Goal: Task Accomplishment & Management: Manage account settings

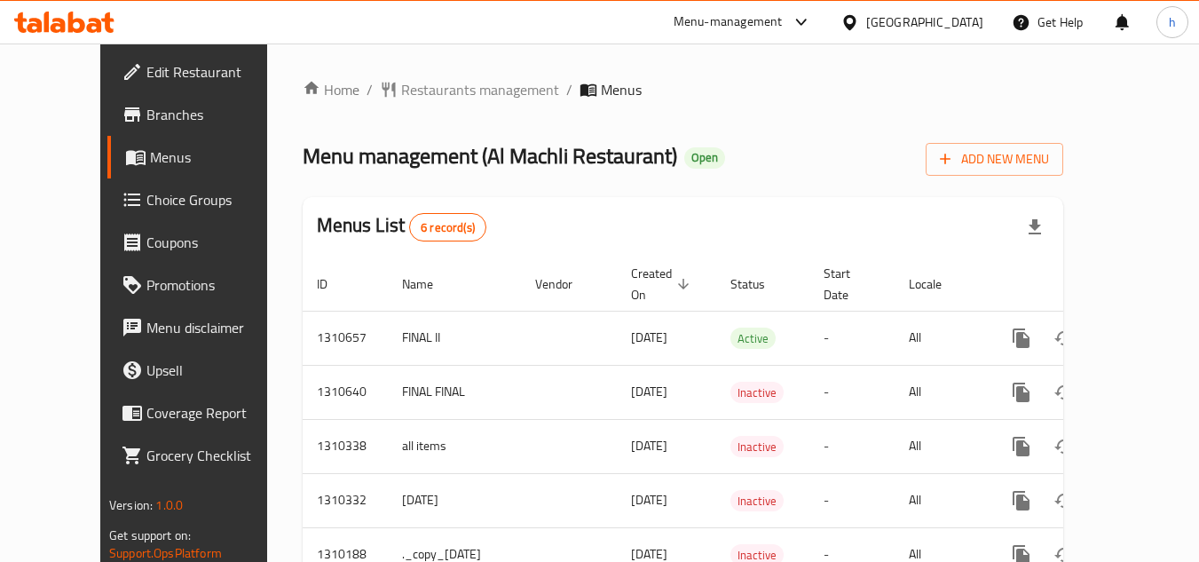
click at [974, 16] on div "Bahrain" at bounding box center [924, 22] width 117 height 20
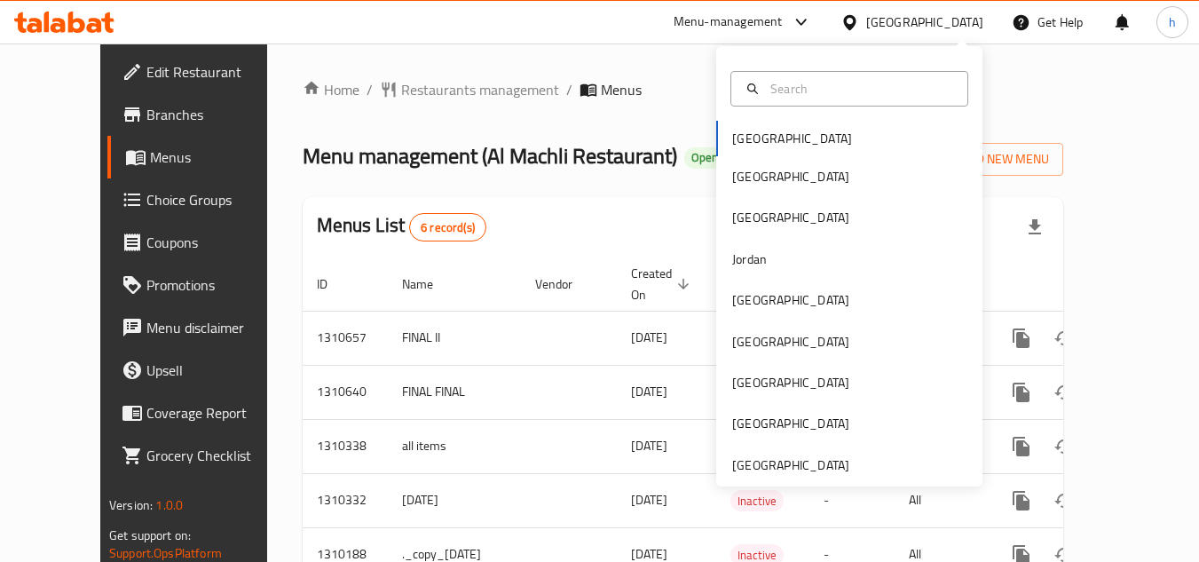
click at [783, 31] on div "Menu-management" at bounding box center [728, 22] width 109 height 21
click at [783, 15] on div "Menu-management" at bounding box center [728, 22] width 109 height 21
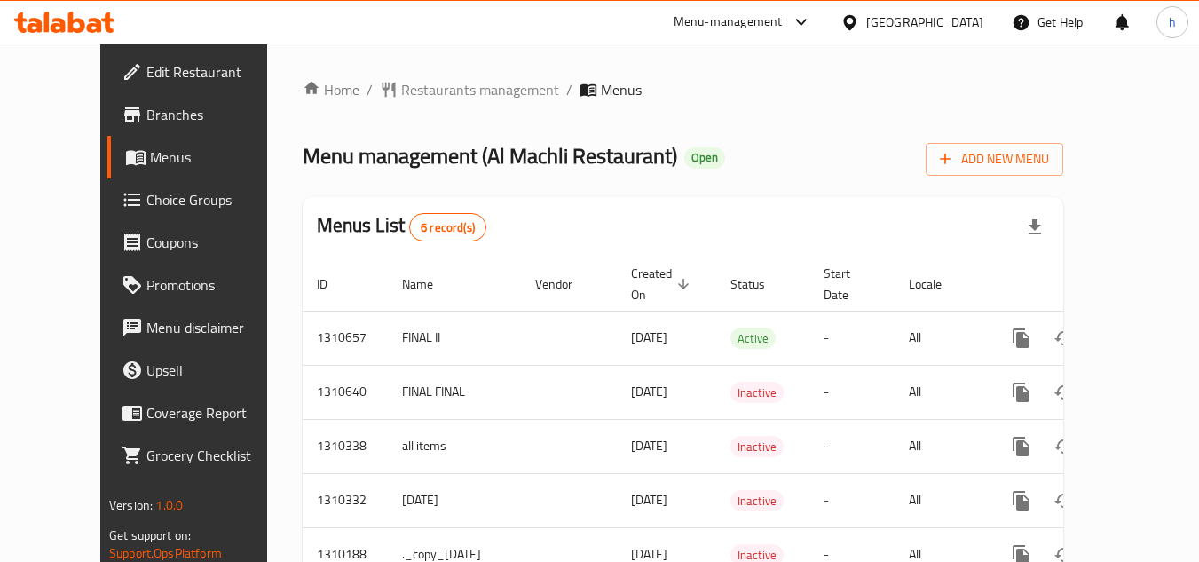
click at [783, 24] on div "Menu-management" at bounding box center [728, 22] width 109 height 21
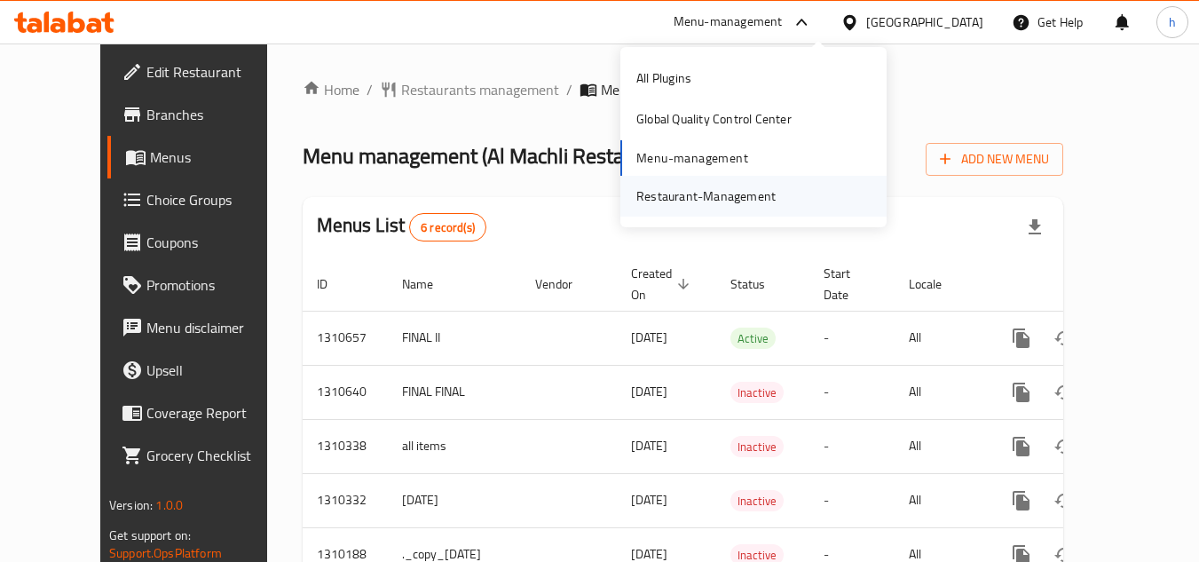
click at [756, 191] on div "Restaurant-Management" at bounding box center [705, 196] width 139 height 20
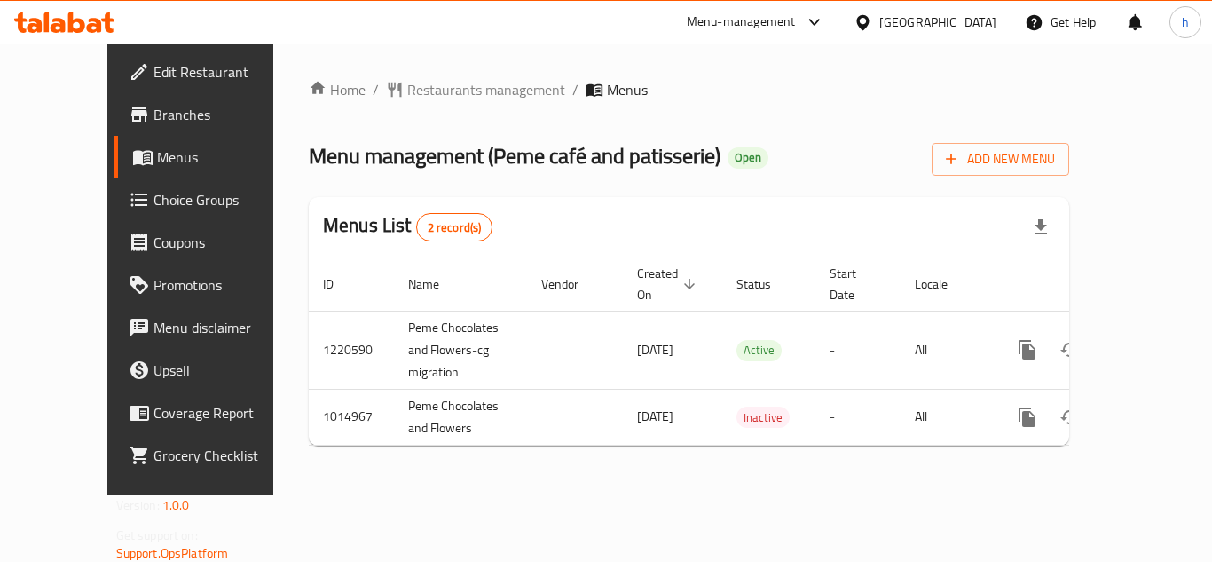
click at [976, 22] on div "[GEOGRAPHIC_DATA]" at bounding box center [938, 22] width 117 height 20
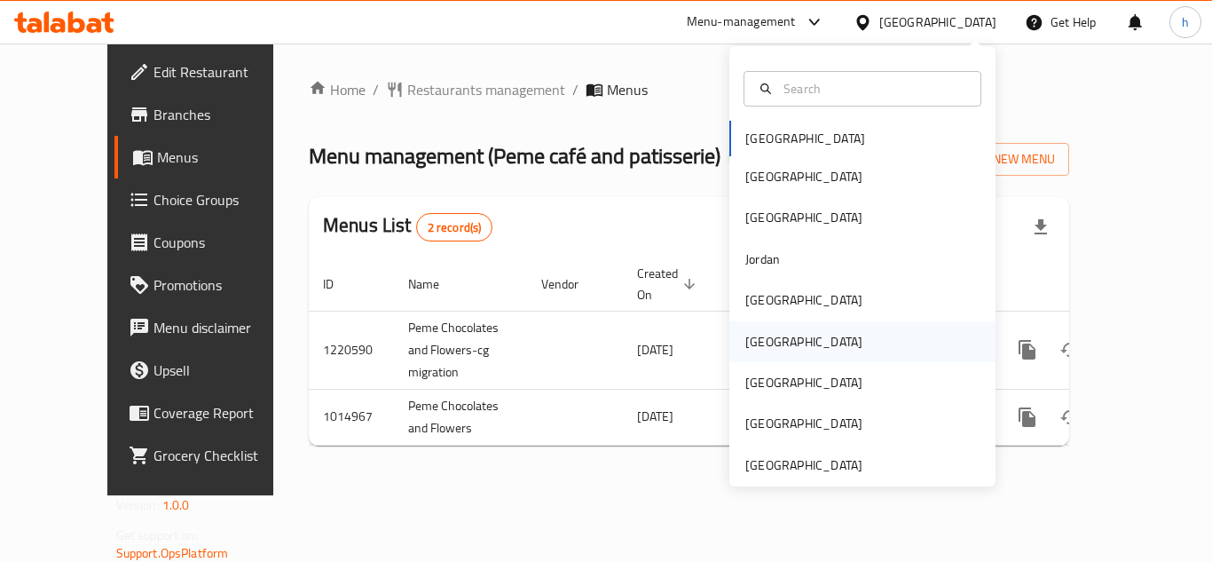
click at [773, 343] on div "[GEOGRAPHIC_DATA]" at bounding box center [804, 341] width 146 height 41
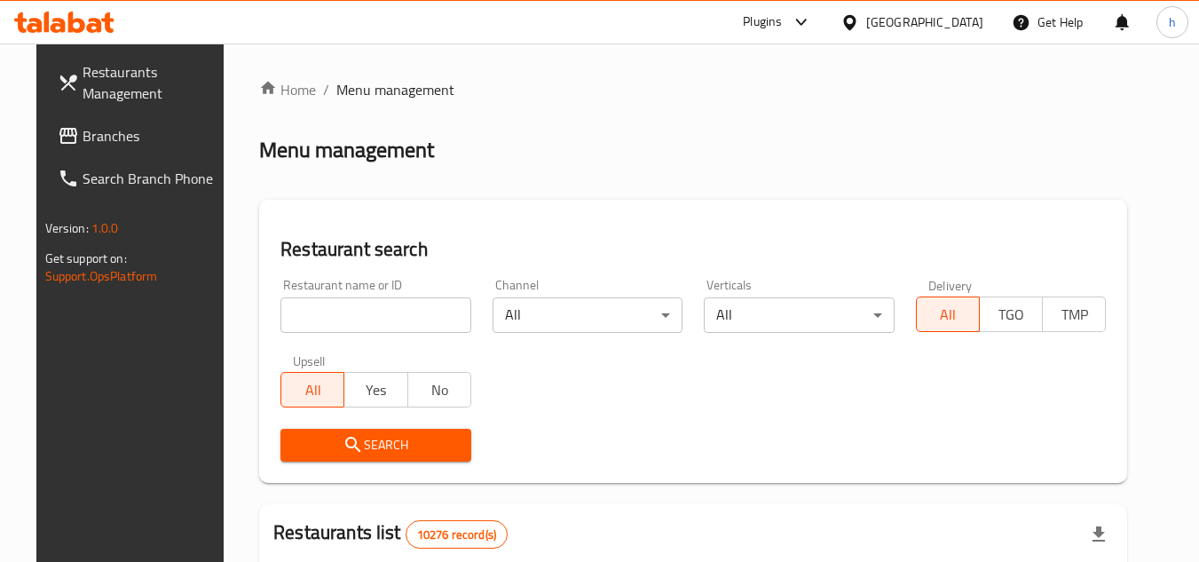
click at [75, 153] on link "Branches" at bounding box center [139, 135] width 193 height 43
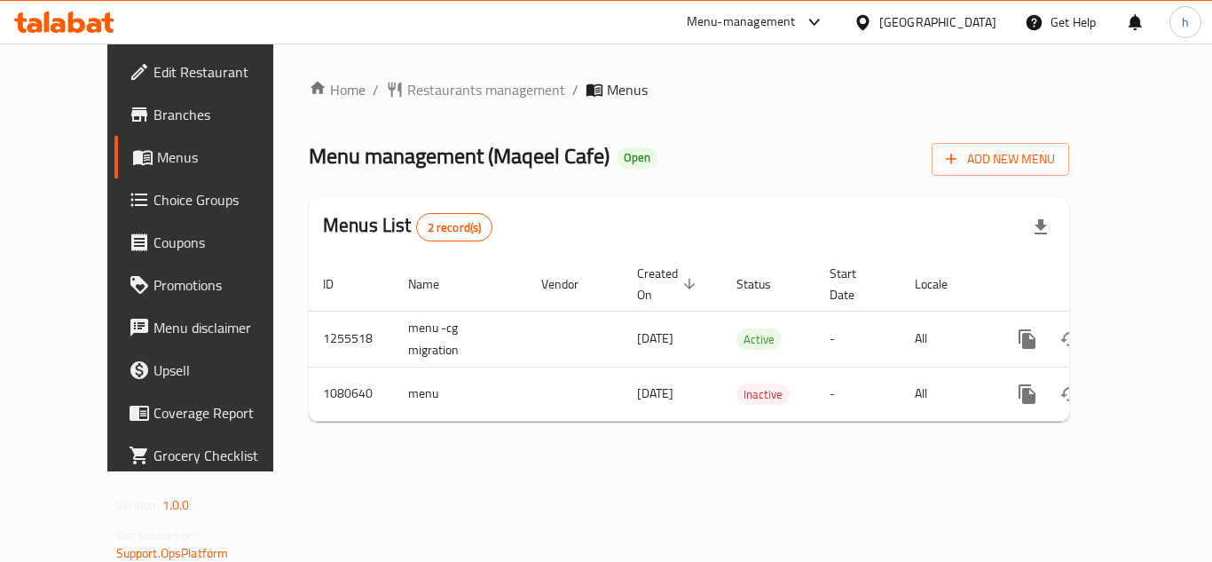
click at [973, 21] on div "[GEOGRAPHIC_DATA]" at bounding box center [938, 22] width 117 height 20
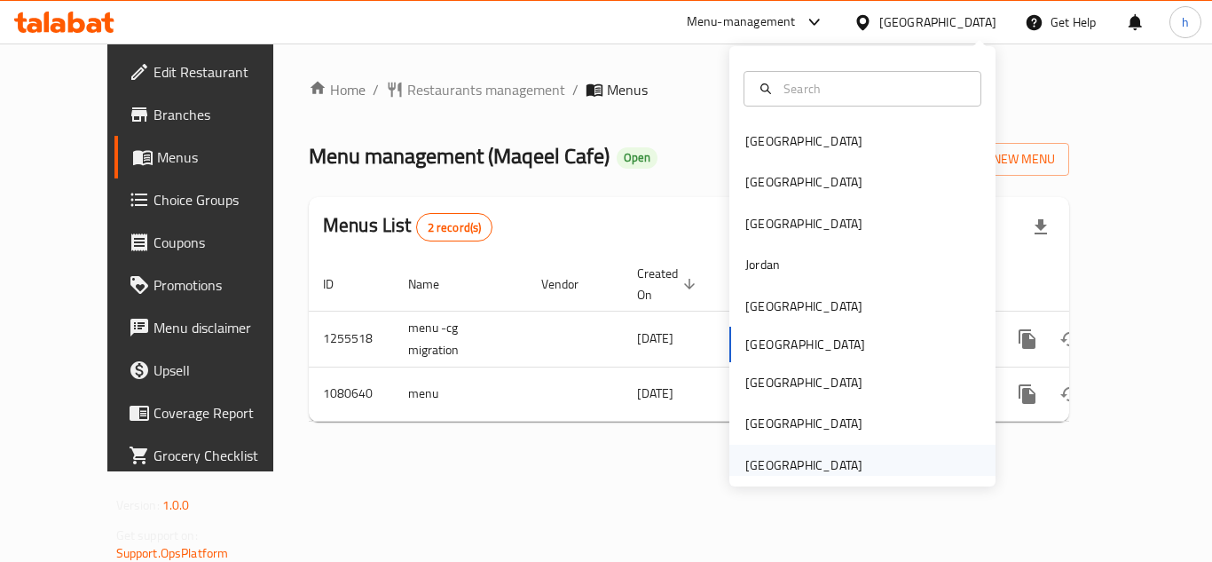
click at [770, 466] on div "[GEOGRAPHIC_DATA]" at bounding box center [804, 465] width 117 height 20
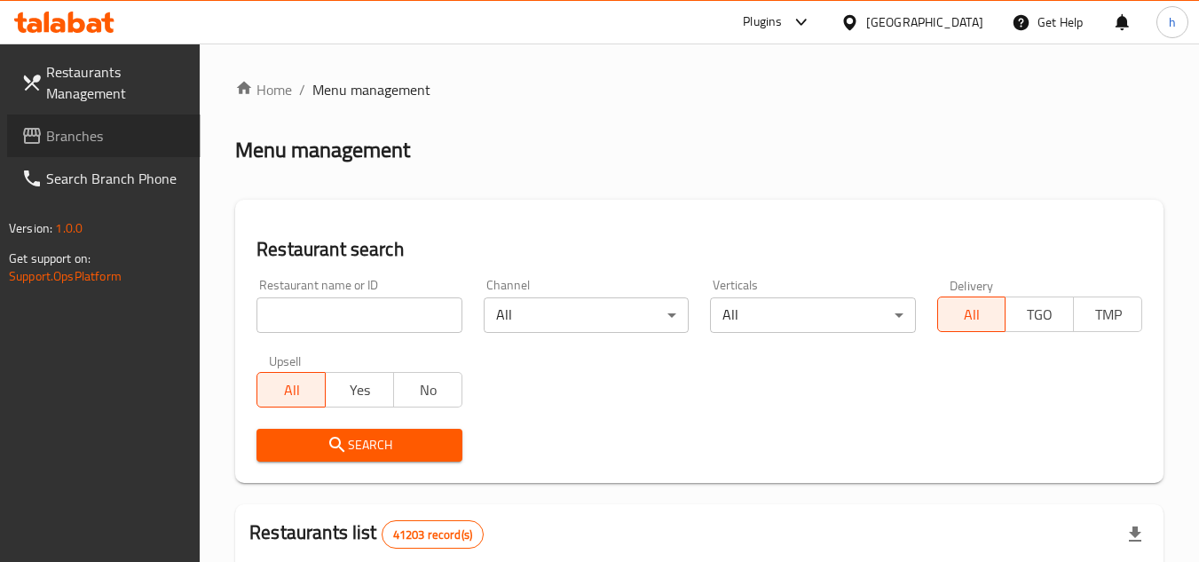
click at [144, 136] on span "Branches" at bounding box center [116, 135] width 140 height 21
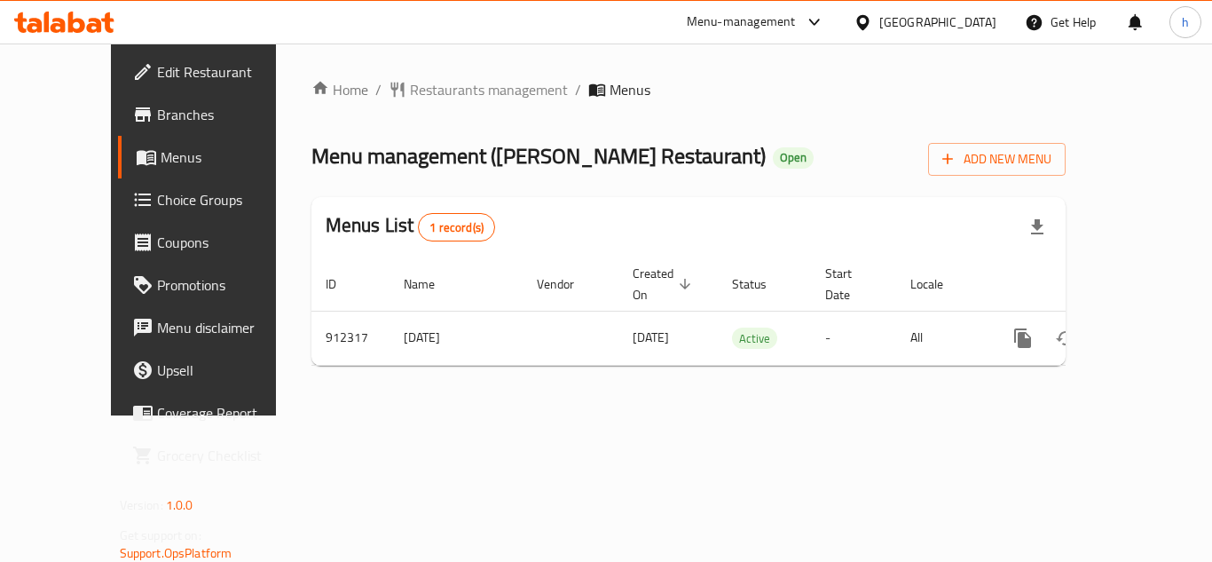
click at [919, 21] on div "[GEOGRAPHIC_DATA]" at bounding box center [938, 22] width 117 height 20
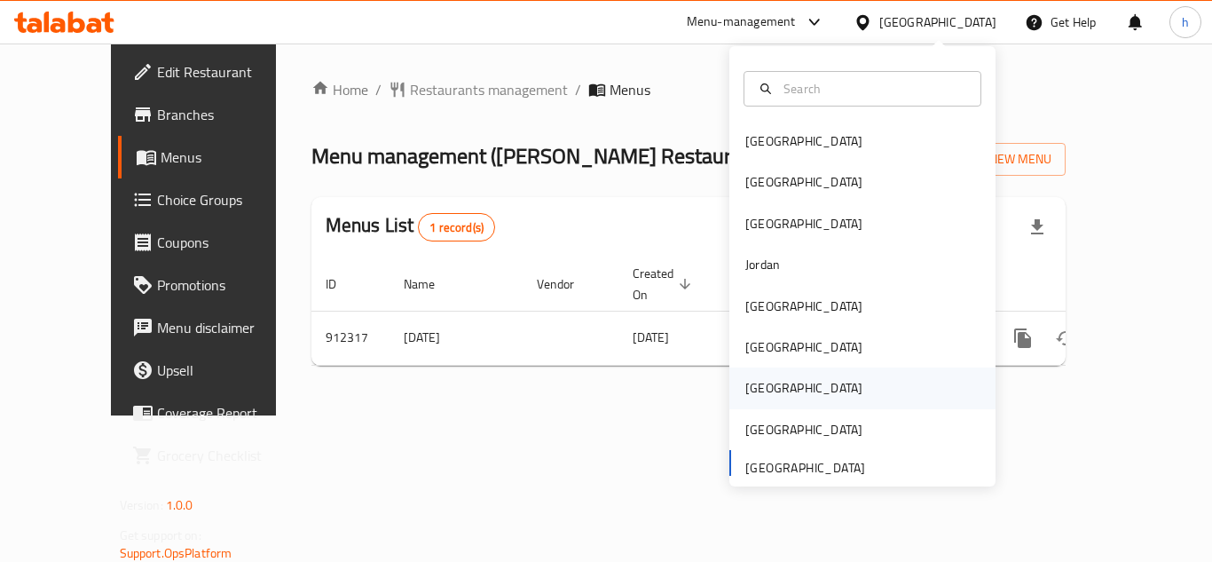
click at [793, 383] on div "[GEOGRAPHIC_DATA]" at bounding box center [863, 387] width 266 height 41
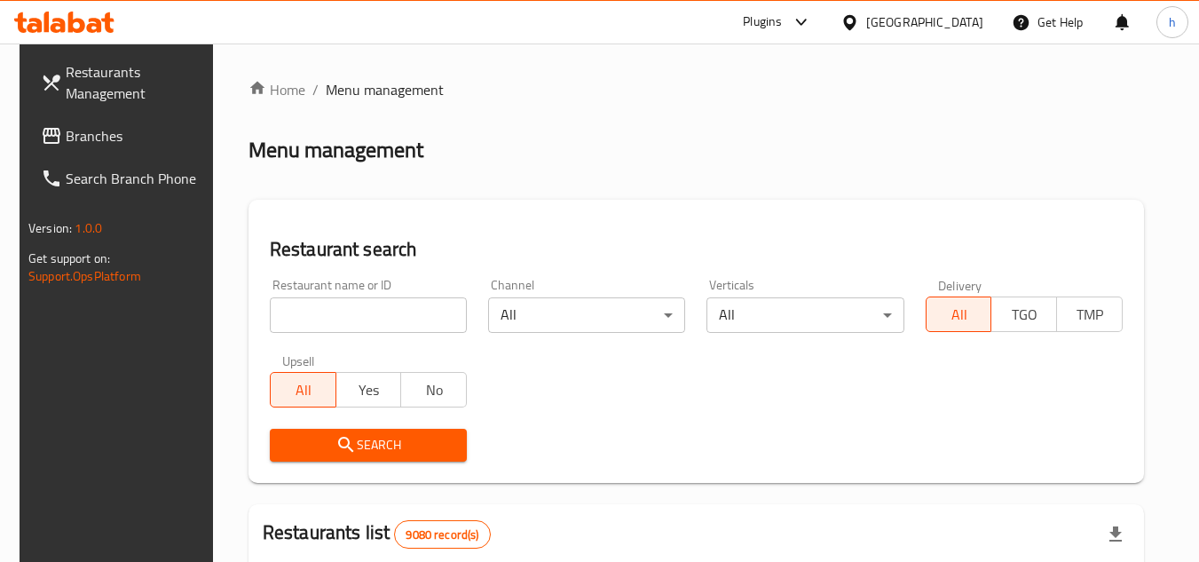
click at [43, 113] on link "Restaurants Management" at bounding box center [123, 83] width 193 height 64
click at [100, 136] on span "Branches" at bounding box center [136, 135] width 140 height 21
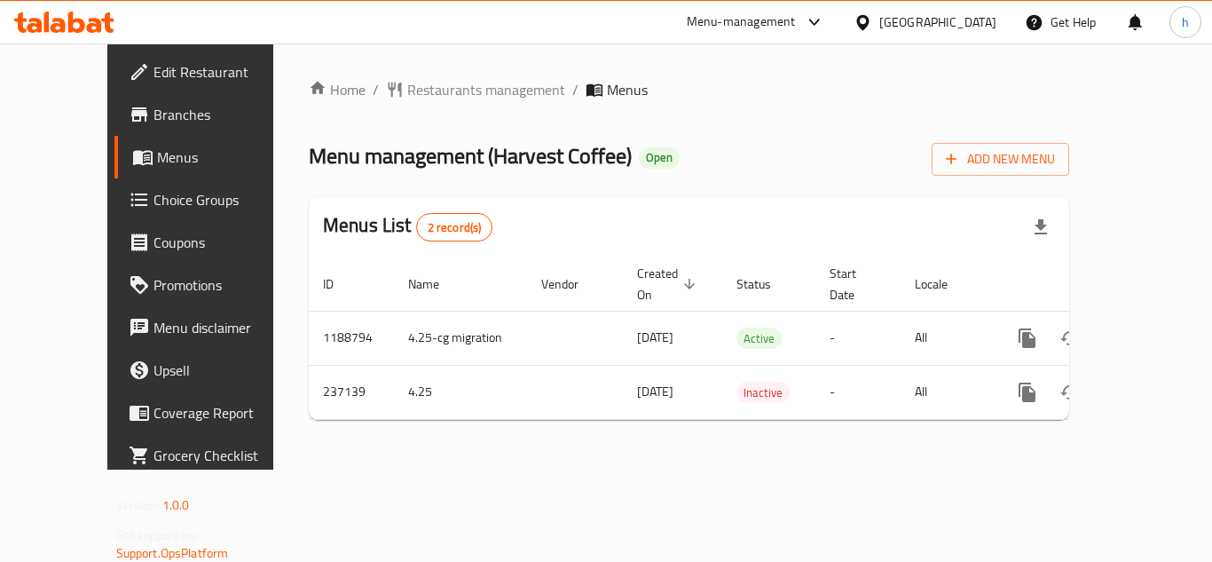
click at [872, 29] on icon at bounding box center [863, 22] width 19 height 19
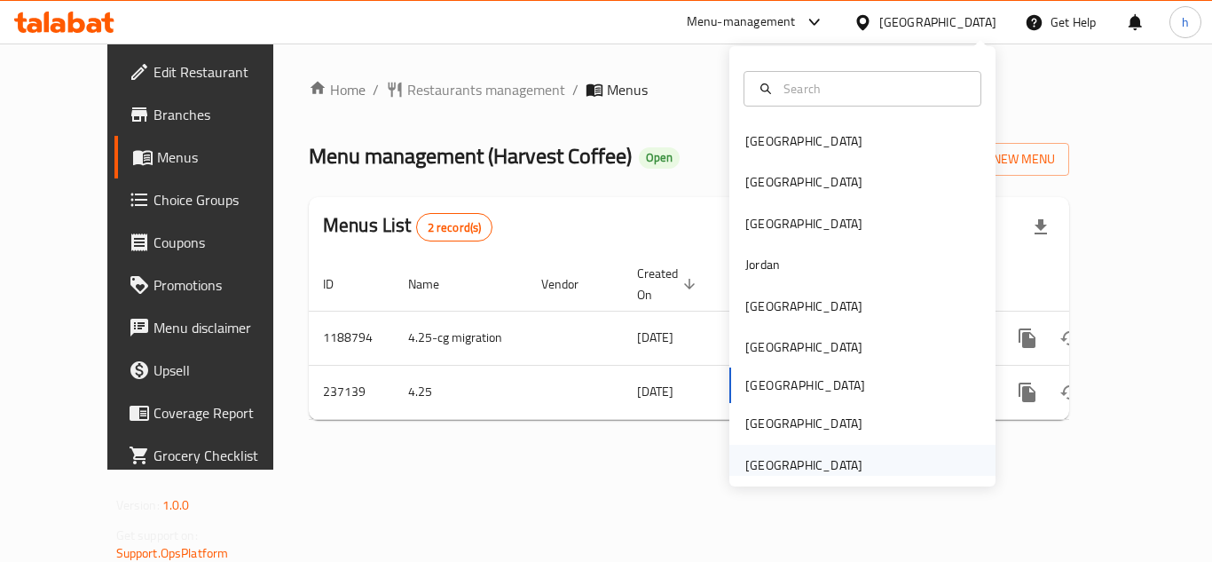
click at [791, 465] on div "[GEOGRAPHIC_DATA]" at bounding box center [804, 465] width 117 height 20
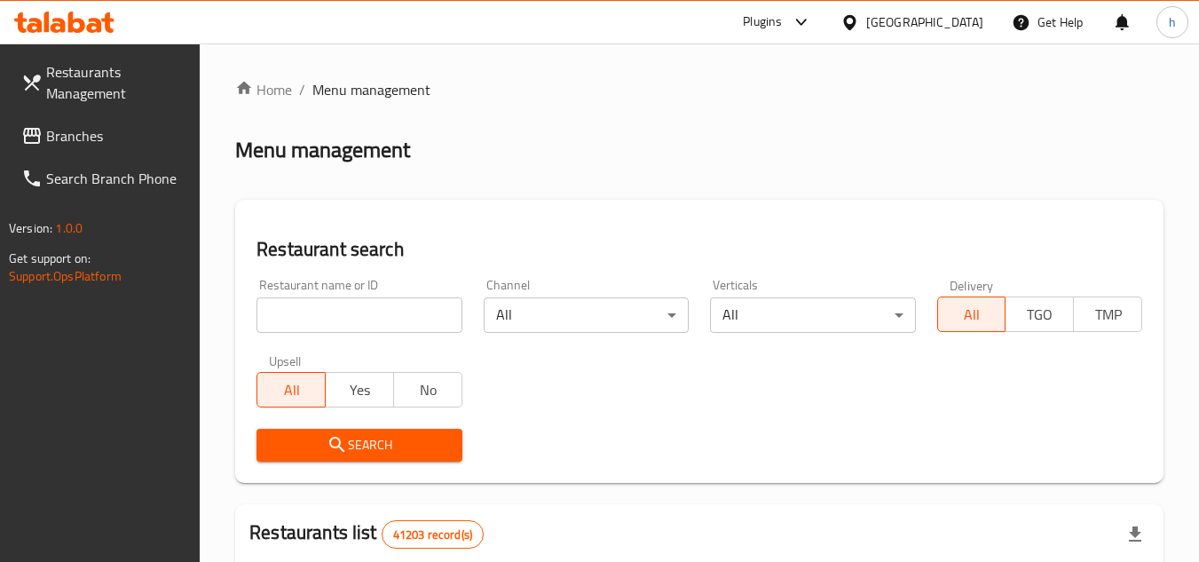
click at [90, 137] on span "Branches" at bounding box center [116, 135] width 140 height 21
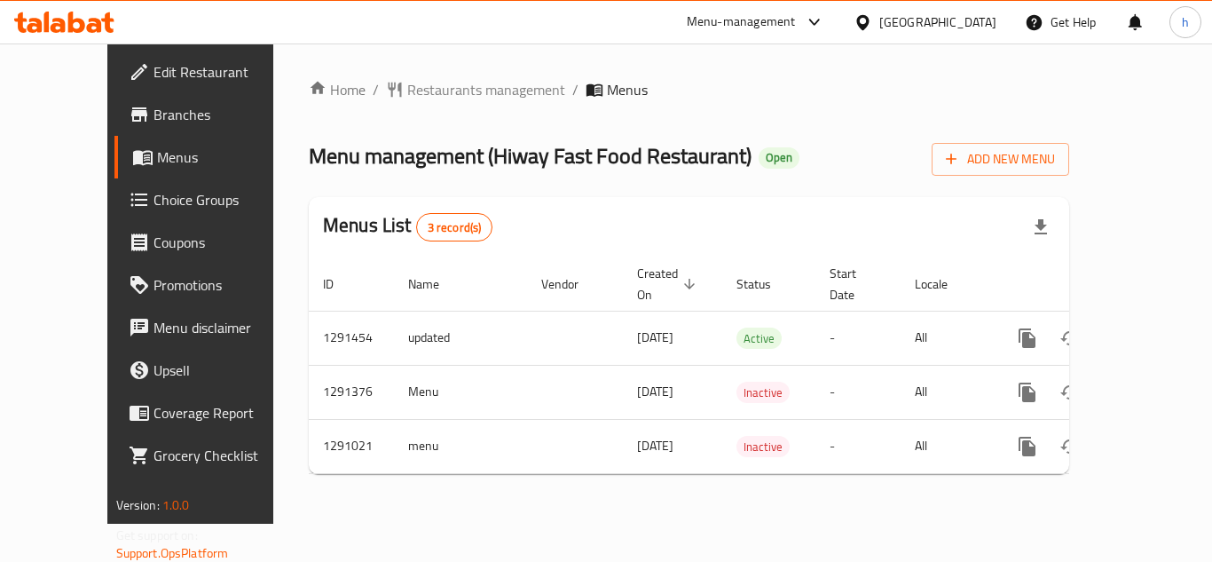
click at [788, 16] on div "Menu-management" at bounding box center [741, 22] width 109 height 21
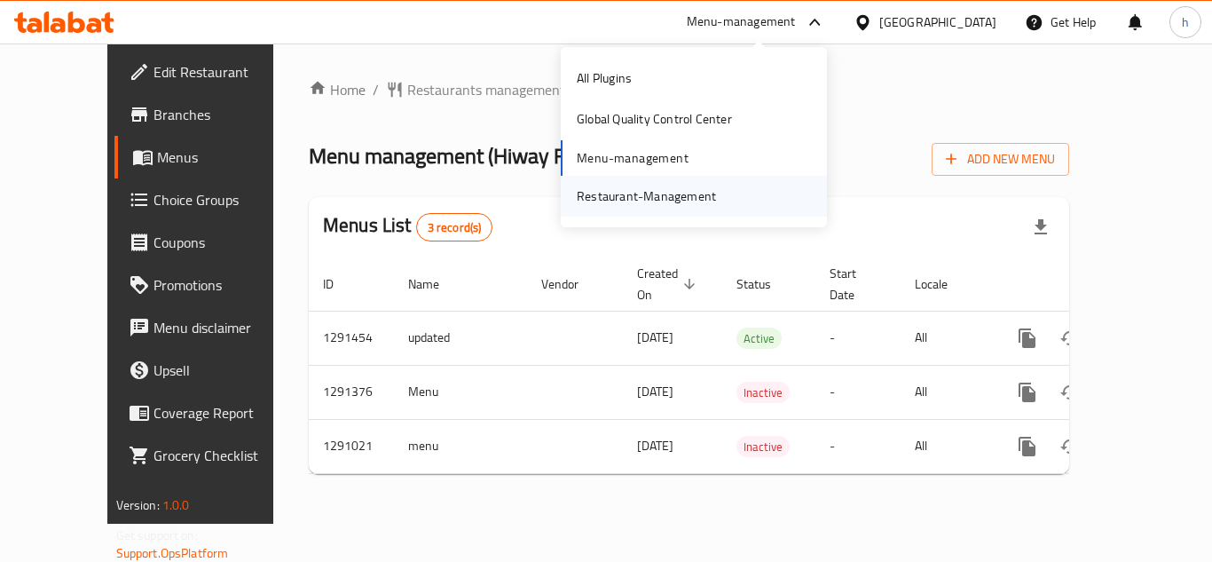
click at [711, 199] on div "Restaurant-Management" at bounding box center [646, 196] width 139 height 20
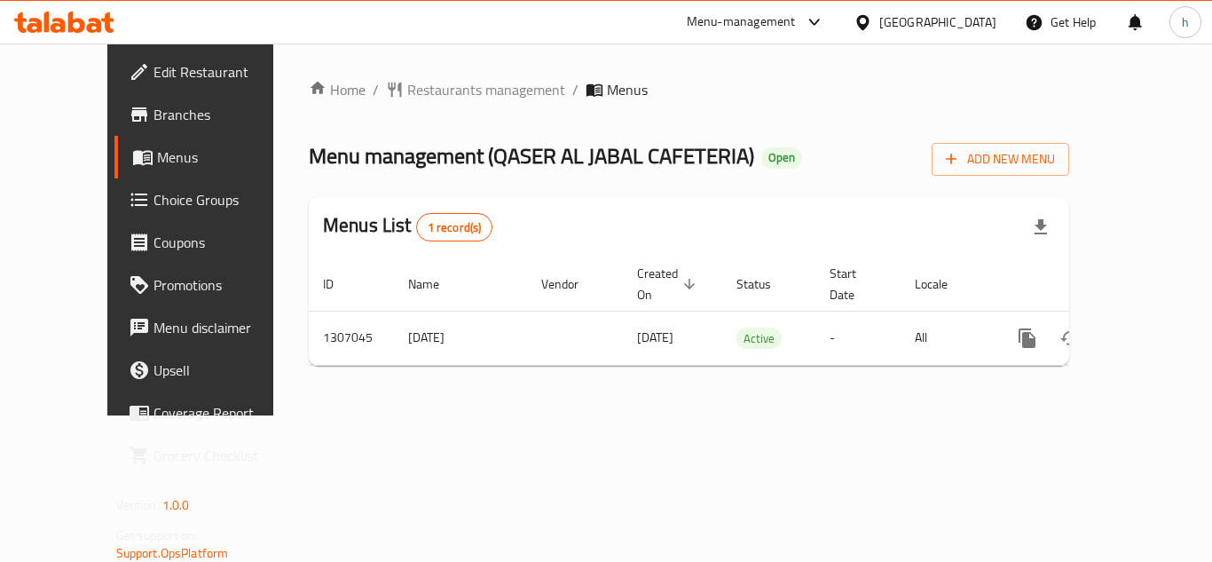
click at [785, 22] on div "Menu-management" at bounding box center [741, 22] width 109 height 21
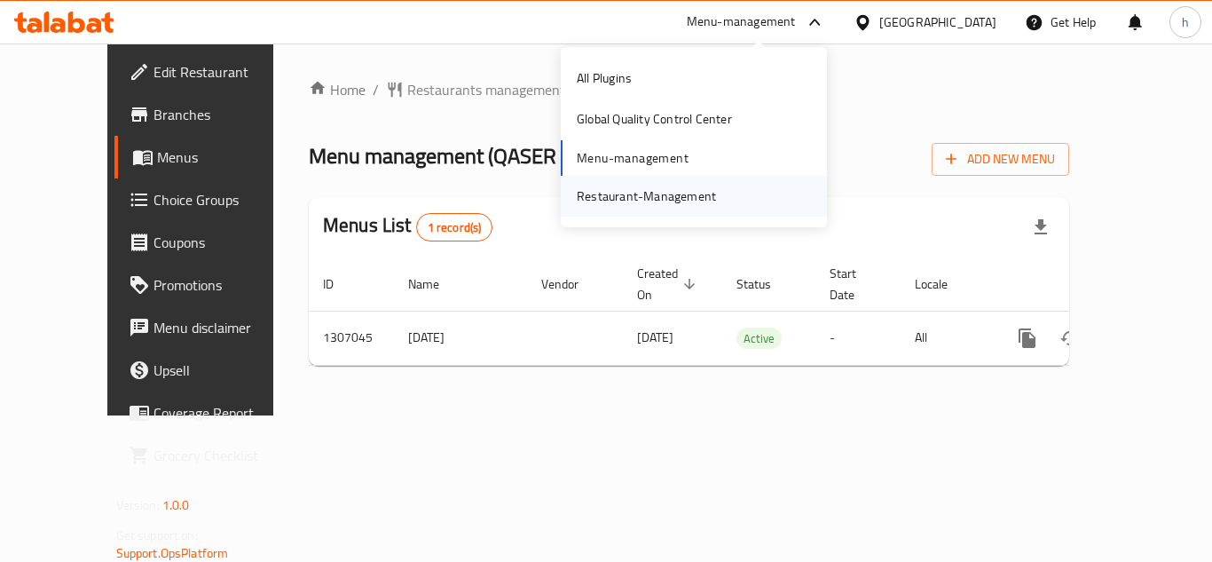
click at [683, 192] on div "Restaurant-Management" at bounding box center [646, 196] width 139 height 20
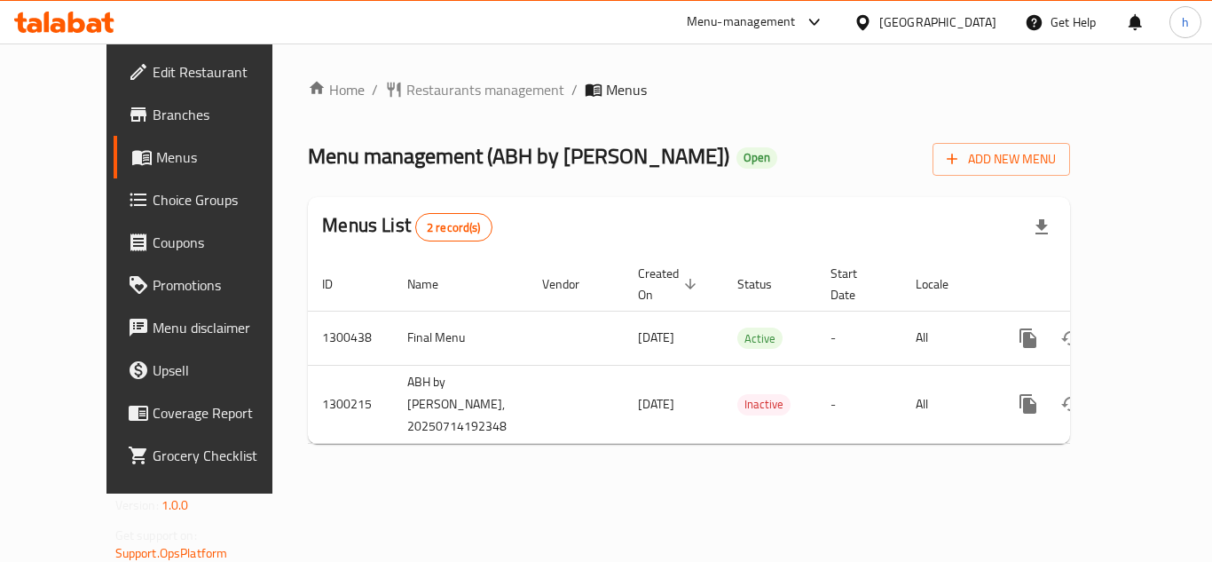
click at [918, 32] on div "[GEOGRAPHIC_DATA]" at bounding box center [938, 22] width 117 height 20
click at [659, 103] on div "Home / Restaurants management / Menus Menu management ( ABH by [PERSON_NAME] ) …" at bounding box center [689, 268] width 762 height 379
click at [721, 20] on div "Menu-management" at bounding box center [741, 22] width 109 height 21
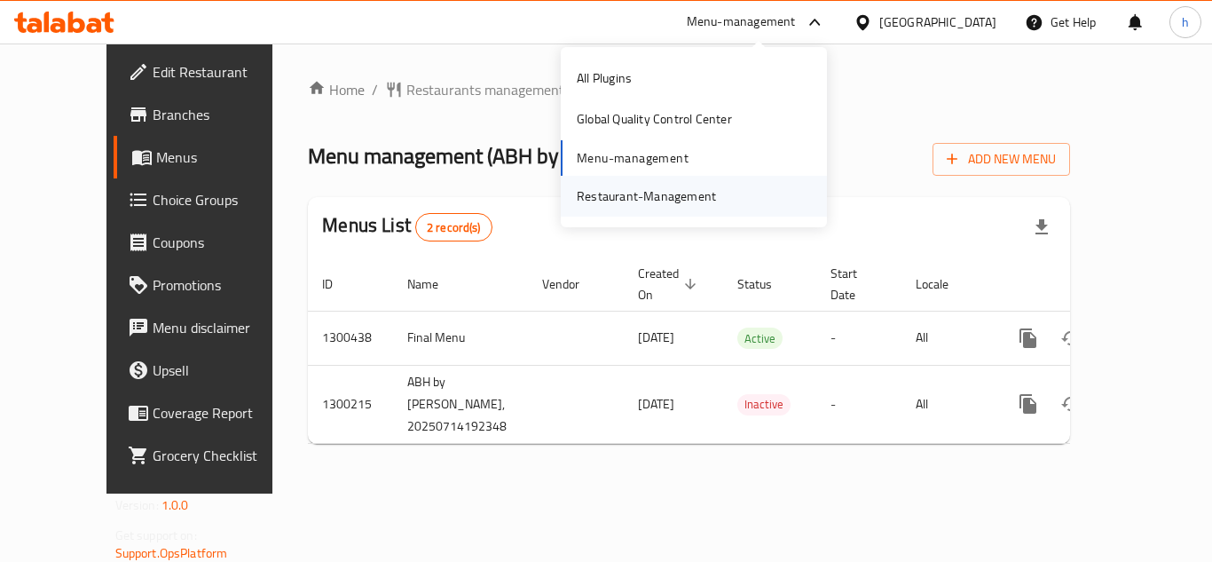
click at [657, 191] on div "Restaurant-Management" at bounding box center [646, 196] width 139 height 20
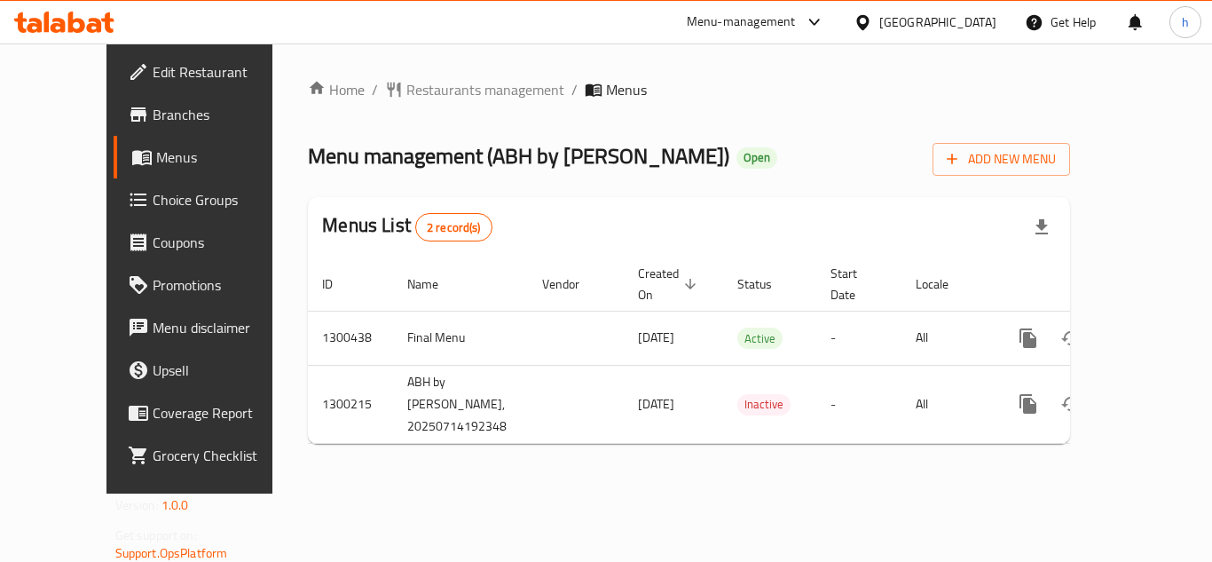
click at [931, 25] on div "[GEOGRAPHIC_DATA]" at bounding box center [938, 22] width 117 height 20
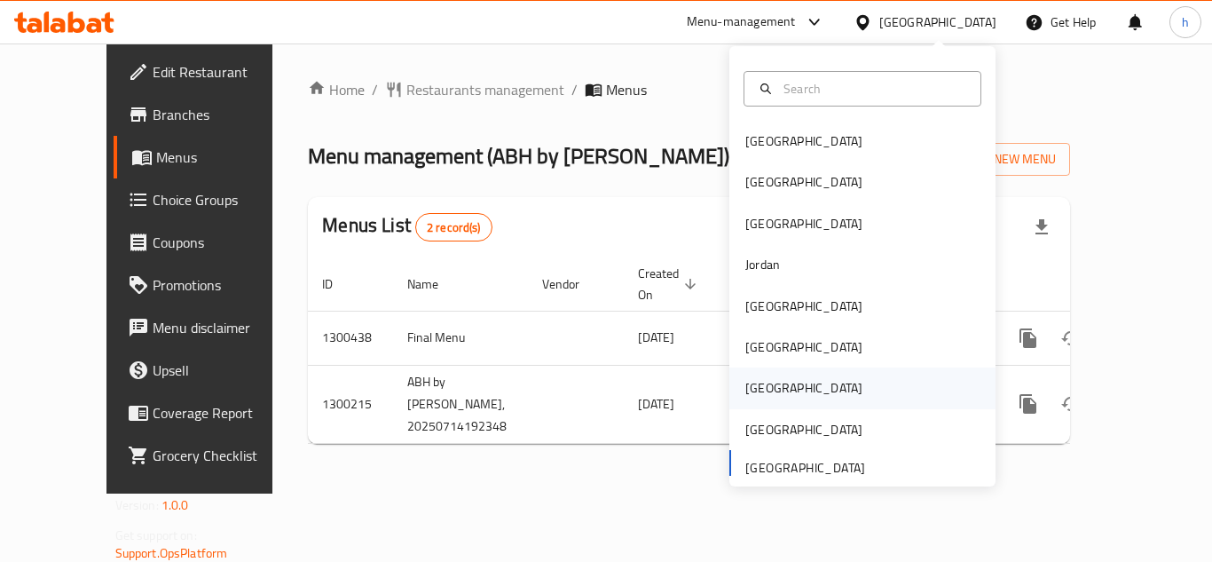
click at [749, 383] on div "[GEOGRAPHIC_DATA]" at bounding box center [804, 388] width 117 height 20
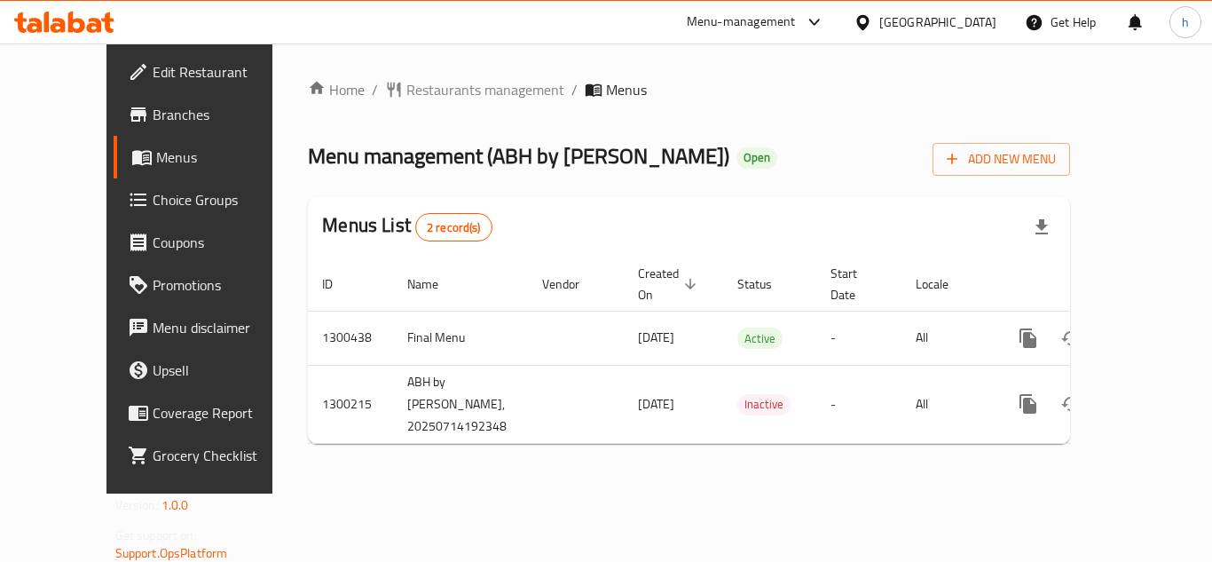
click at [987, 33] on div "[GEOGRAPHIC_DATA]" at bounding box center [925, 22] width 171 height 43
click at [943, 13] on div "[GEOGRAPHIC_DATA]" at bounding box center [938, 22] width 117 height 20
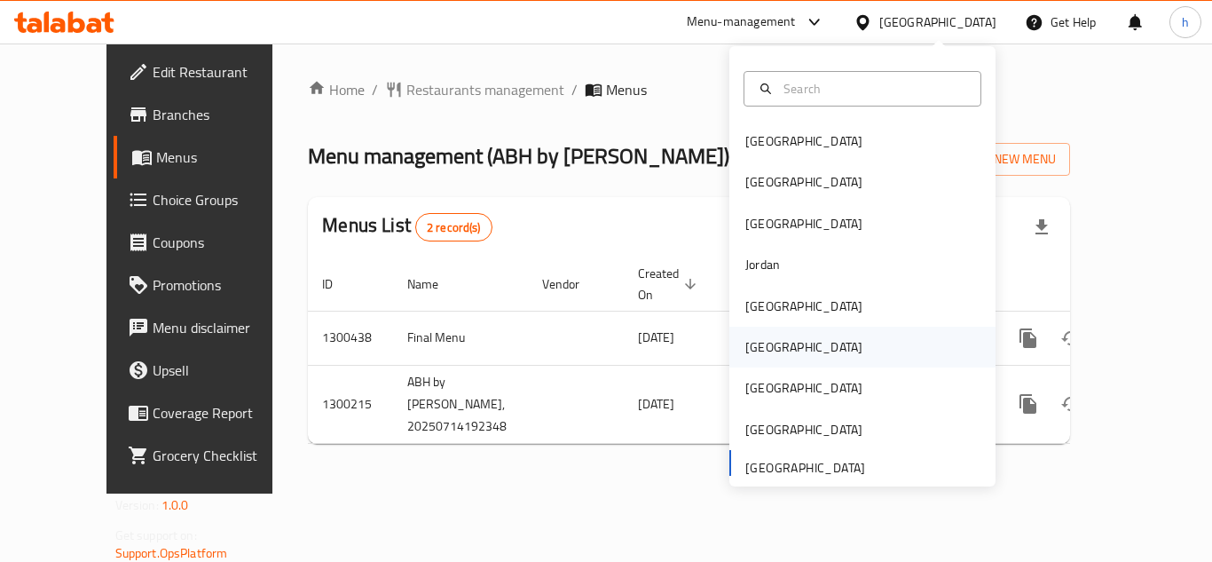
click at [746, 355] on div "Oman" at bounding box center [804, 347] width 117 height 20
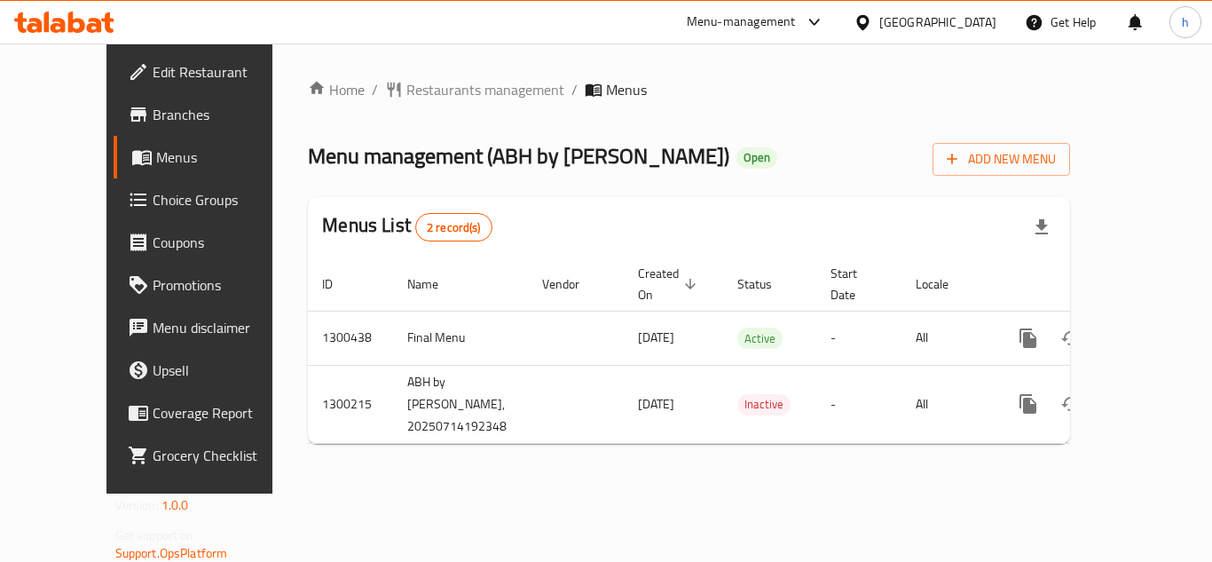
click at [933, 20] on div "[GEOGRAPHIC_DATA]" at bounding box center [938, 22] width 117 height 20
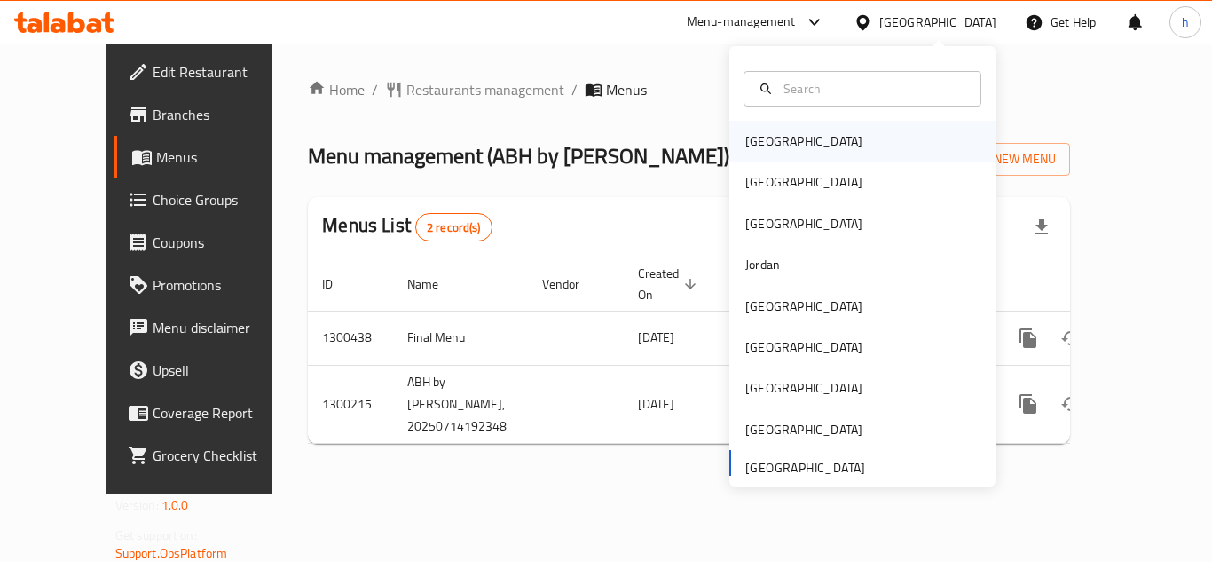
click at [807, 134] on div "[GEOGRAPHIC_DATA]" at bounding box center [863, 141] width 266 height 41
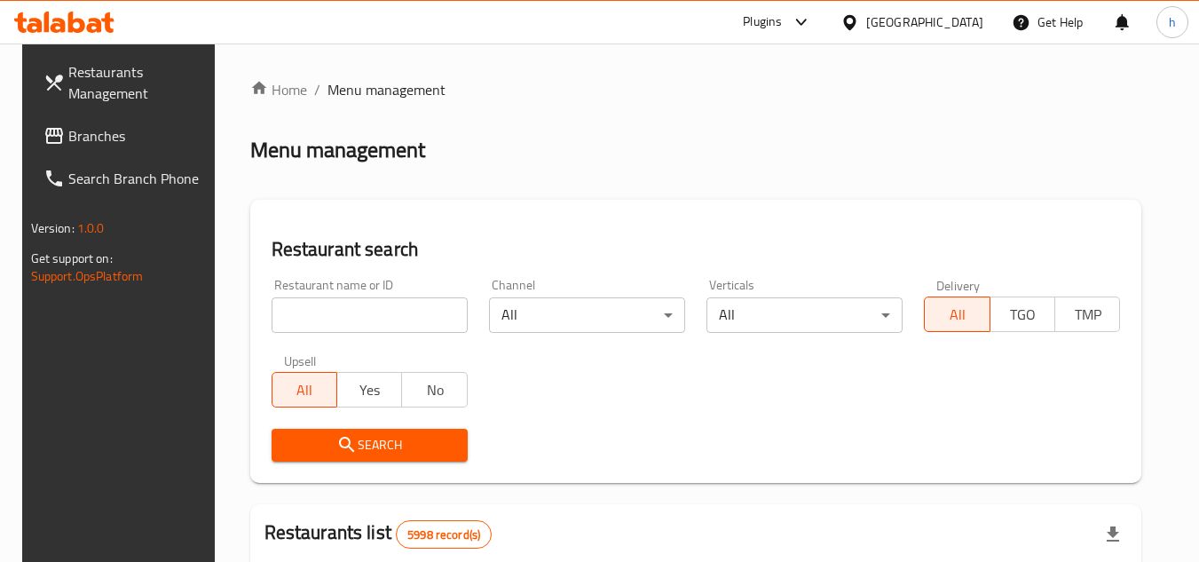
click at [788, 210] on div "Restaurant search Restaurant name or ID Restaurant name or ID Channel All ​ Ver…" at bounding box center [696, 341] width 892 height 283
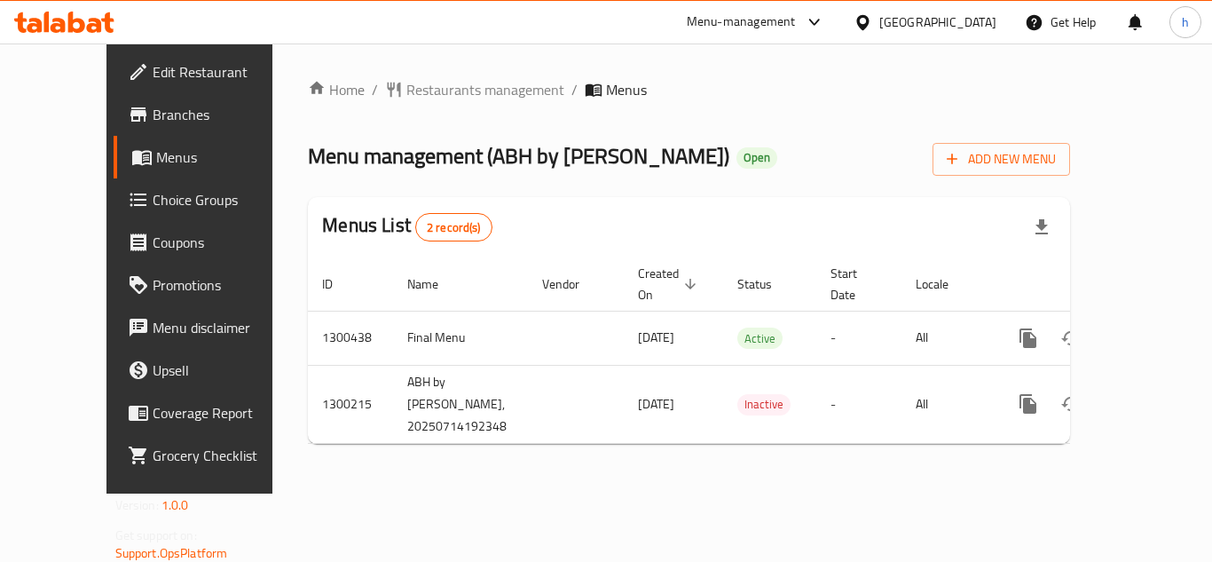
click at [959, 28] on div "[GEOGRAPHIC_DATA]" at bounding box center [938, 22] width 117 height 20
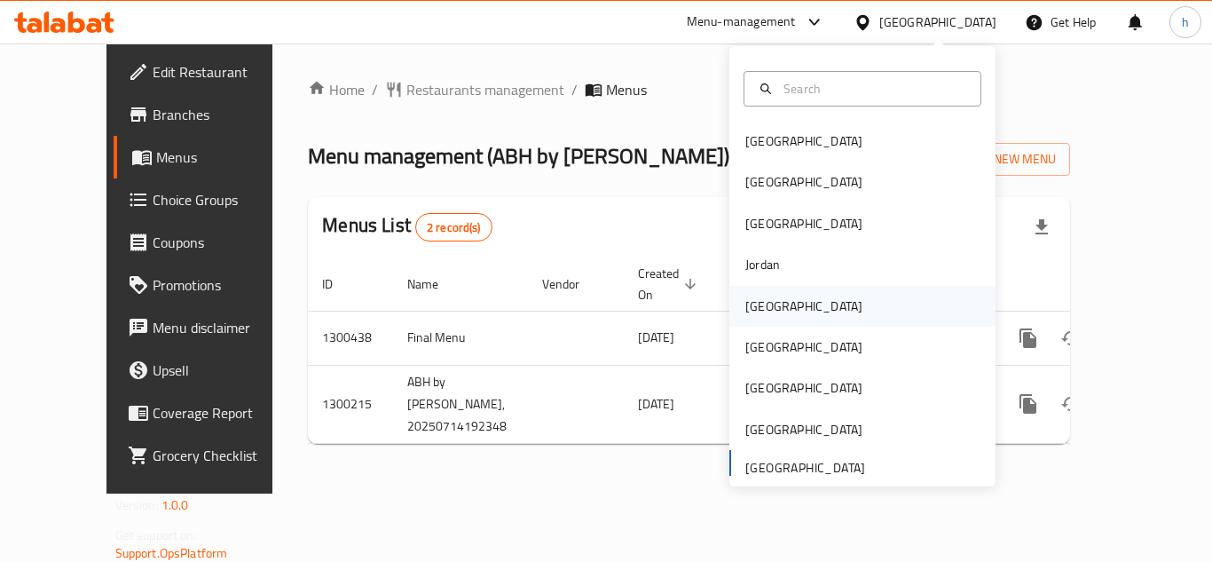
click at [754, 316] on div "[GEOGRAPHIC_DATA]" at bounding box center [804, 306] width 117 height 20
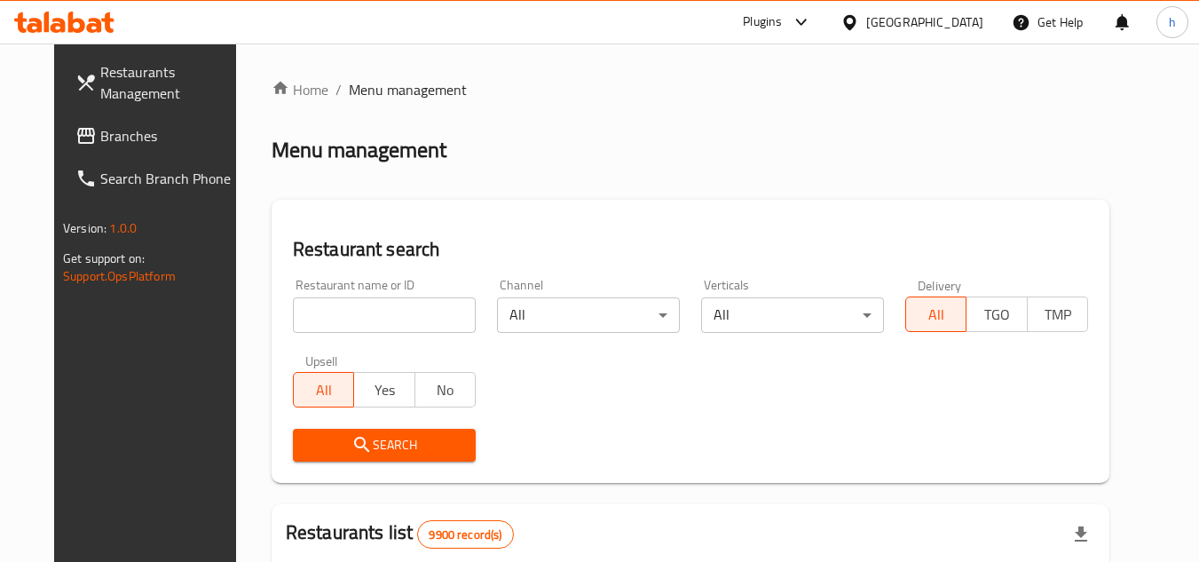
click at [114, 146] on link "Branches" at bounding box center [157, 135] width 193 height 43
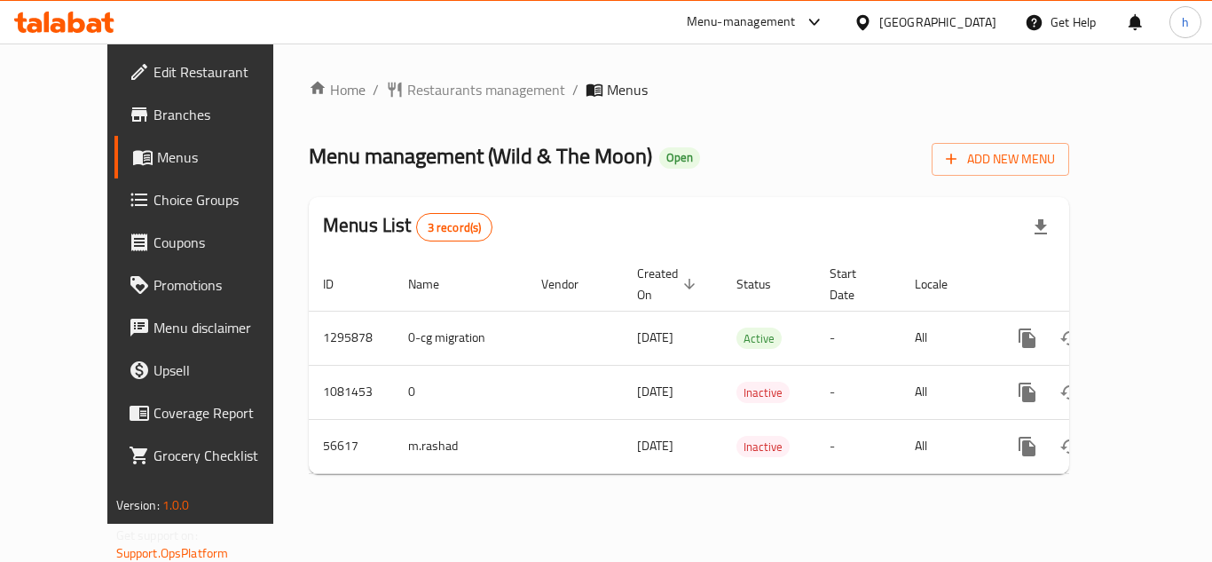
click at [757, 34] on div "Menu-management" at bounding box center [756, 22] width 167 height 43
click at [755, 15] on div "Menu-management" at bounding box center [741, 22] width 109 height 21
click at [686, 170] on div "All Plugins Global Quality Control Center Menu-management Restaurant-Management" at bounding box center [694, 137] width 266 height 159
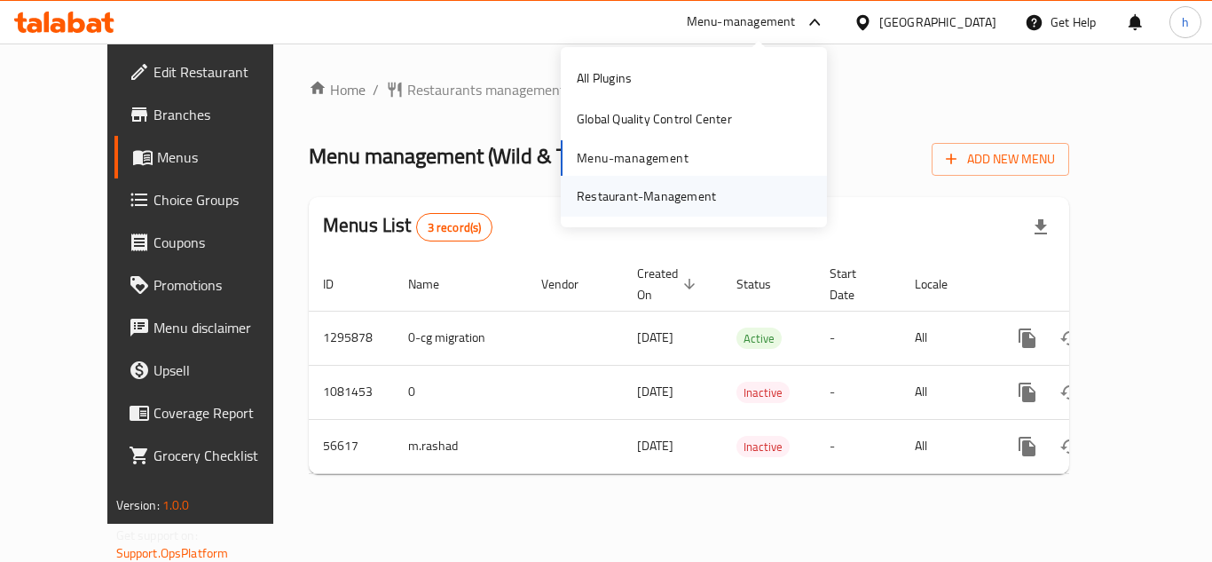
click at [654, 195] on div "Restaurant-Management" at bounding box center [646, 196] width 139 height 20
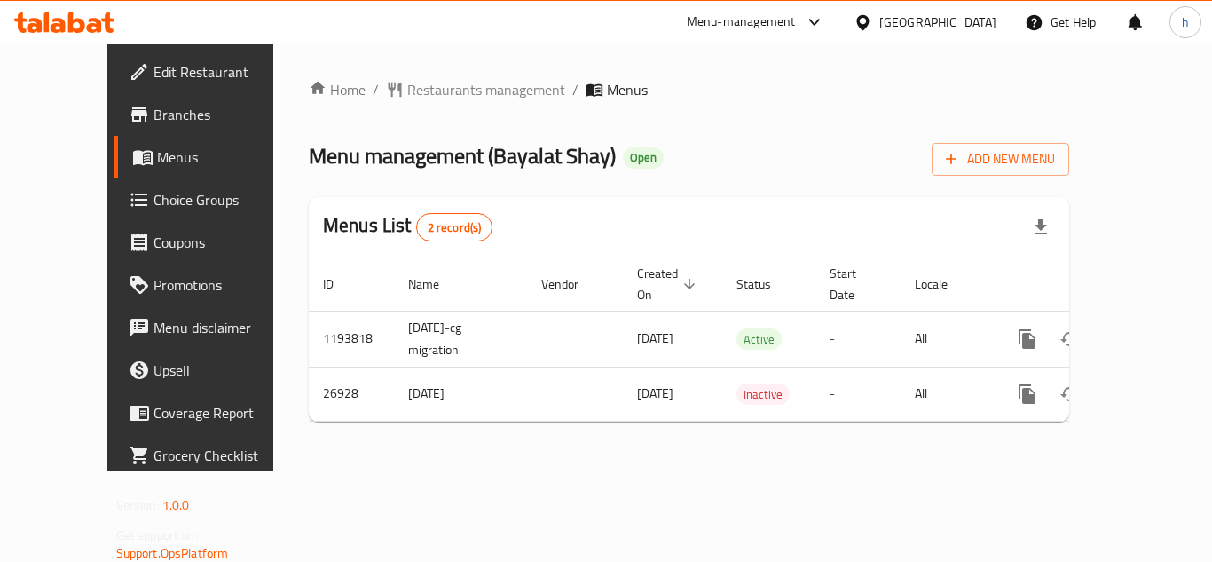
click at [724, 30] on div "Menu-management" at bounding box center [741, 22] width 109 height 21
click at [657, 156] on div "All Plugins Global Quality Control Center Menu-management Restaurant-Management" at bounding box center [694, 137] width 266 height 159
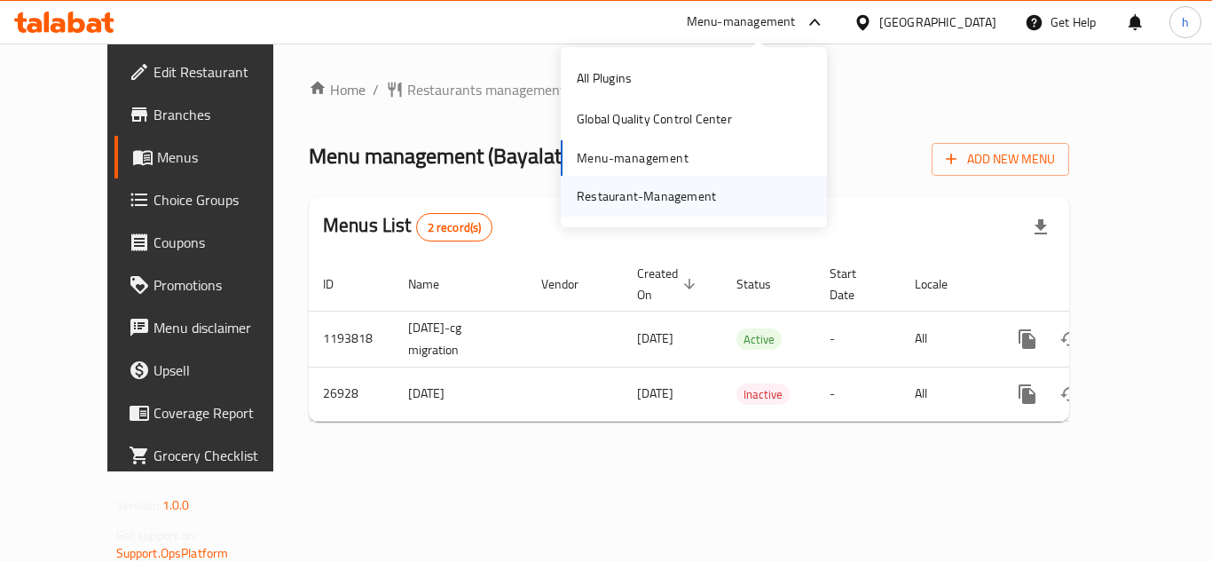
click at [703, 205] on div "Restaurant-Management" at bounding box center [646, 196] width 139 height 20
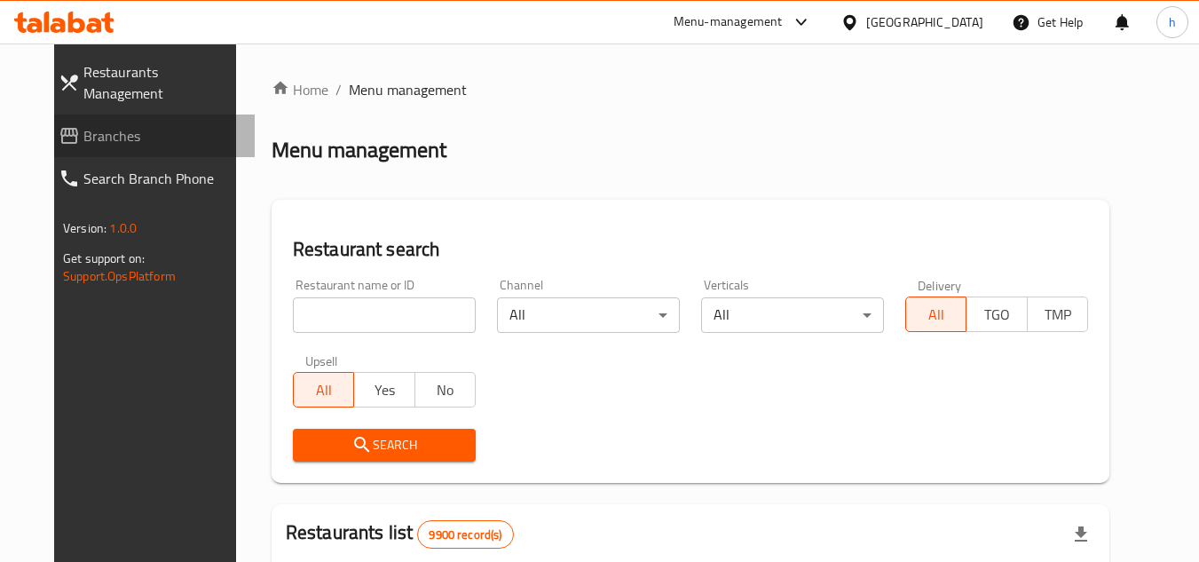
click at [83, 125] on span "Branches" at bounding box center [161, 135] width 157 height 21
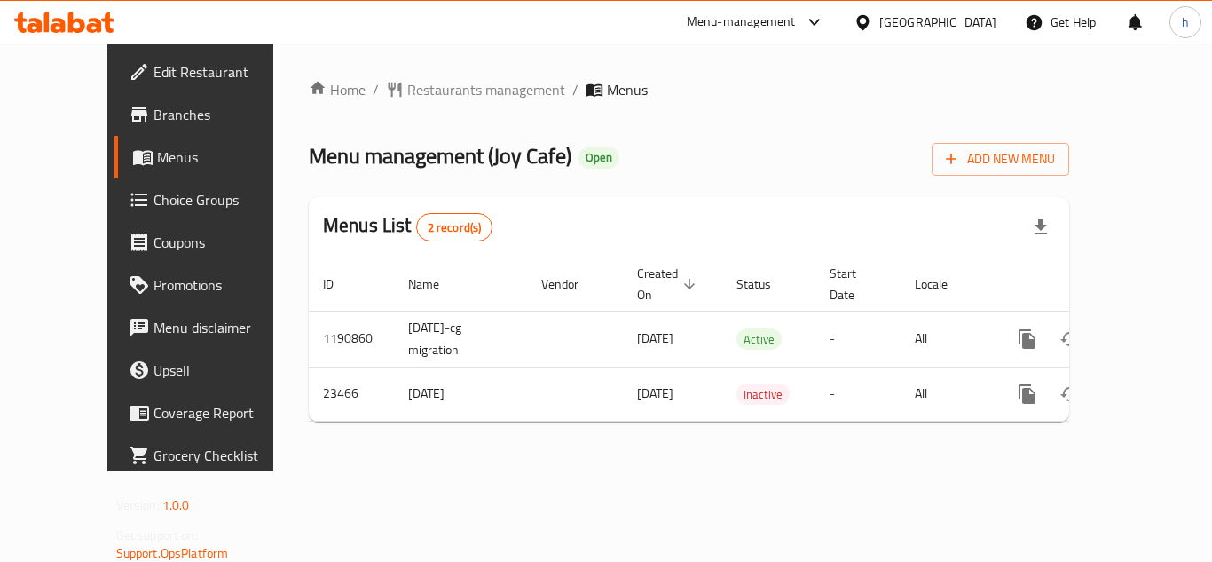
click at [825, 20] on div at bounding box center [810, 22] width 29 height 21
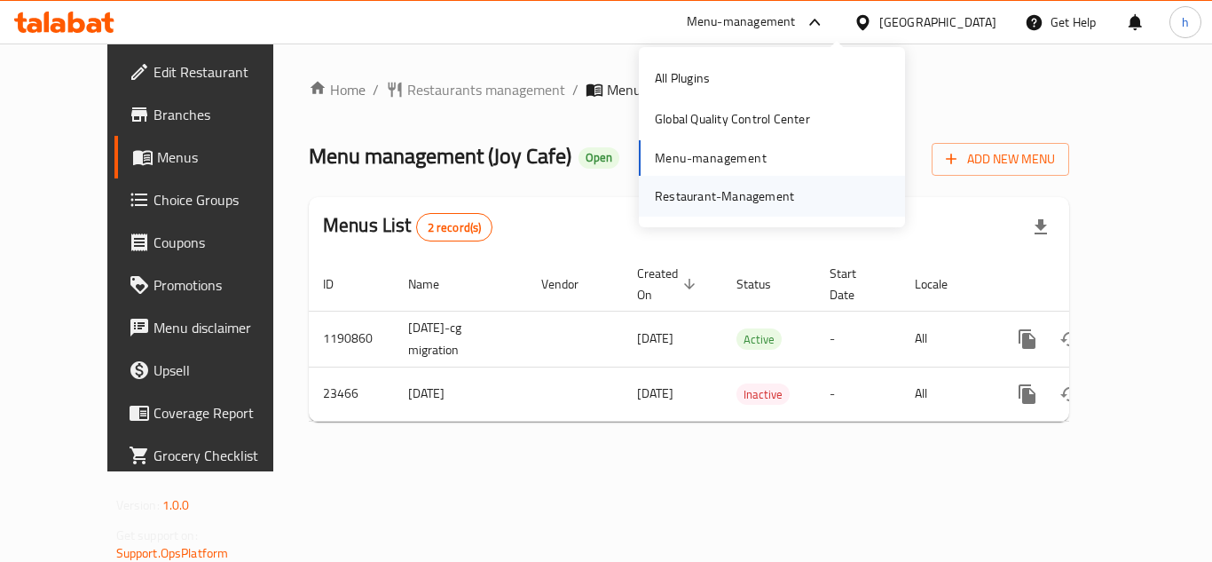
click at [783, 193] on div "Restaurant-Management" at bounding box center [724, 196] width 139 height 20
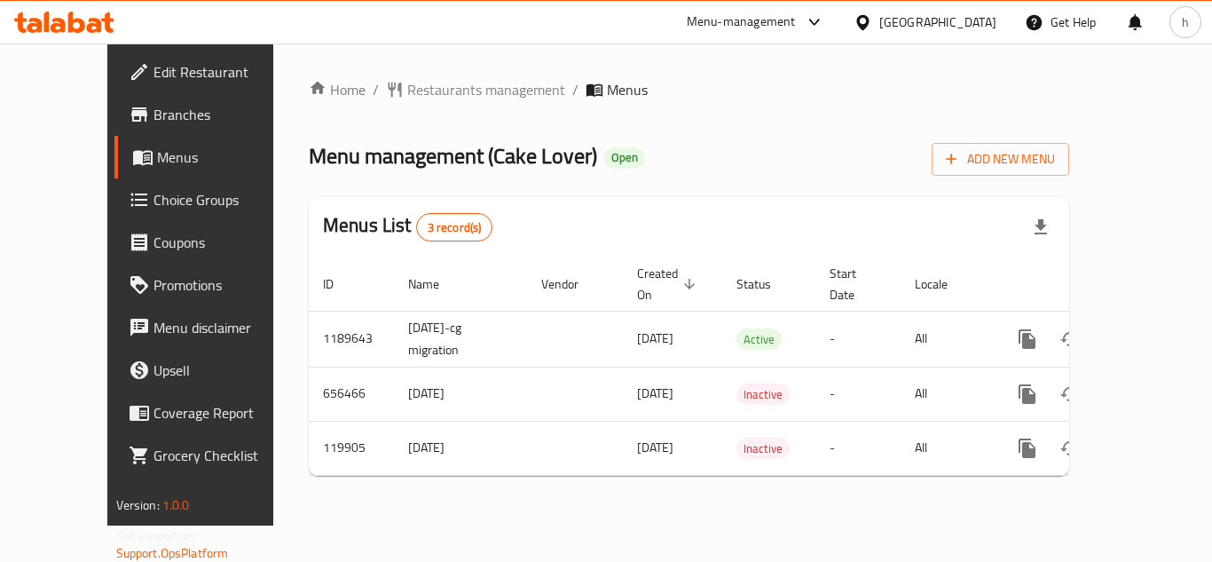
click at [796, 12] on div "Menu-management" at bounding box center [741, 22] width 109 height 21
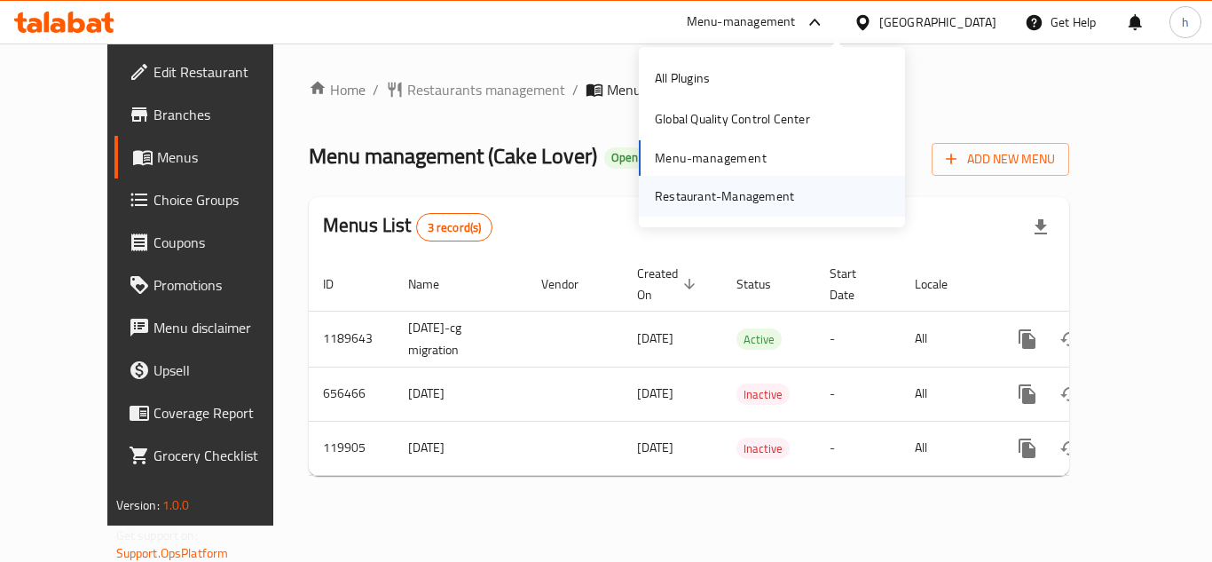
click at [770, 191] on div "Restaurant-Management" at bounding box center [724, 196] width 139 height 20
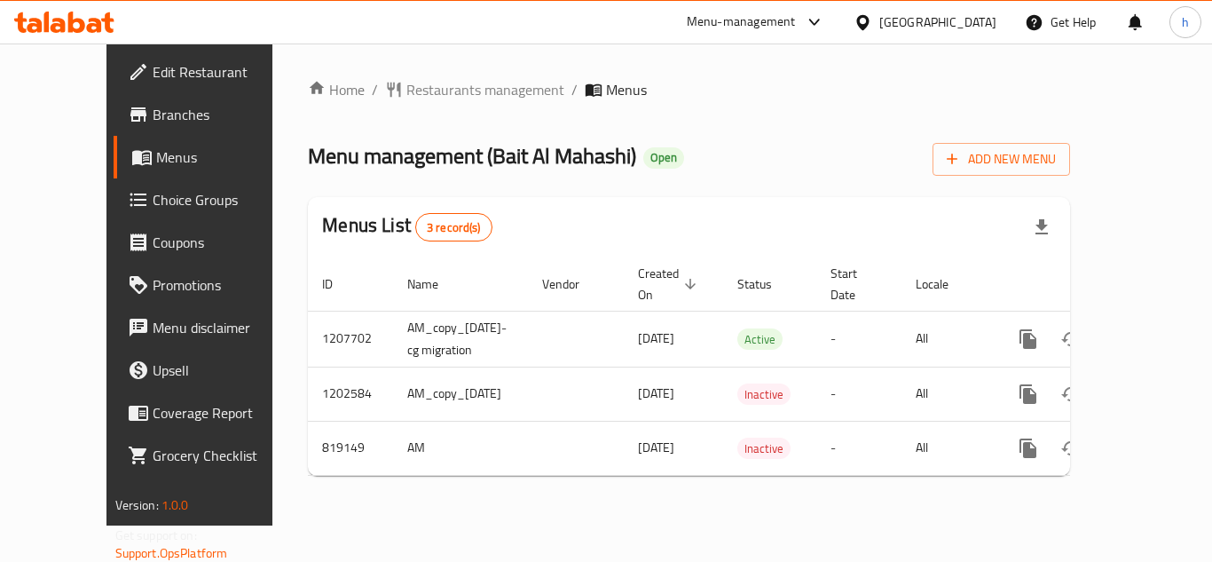
click at [753, 12] on div "Menu-management" at bounding box center [741, 22] width 109 height 21
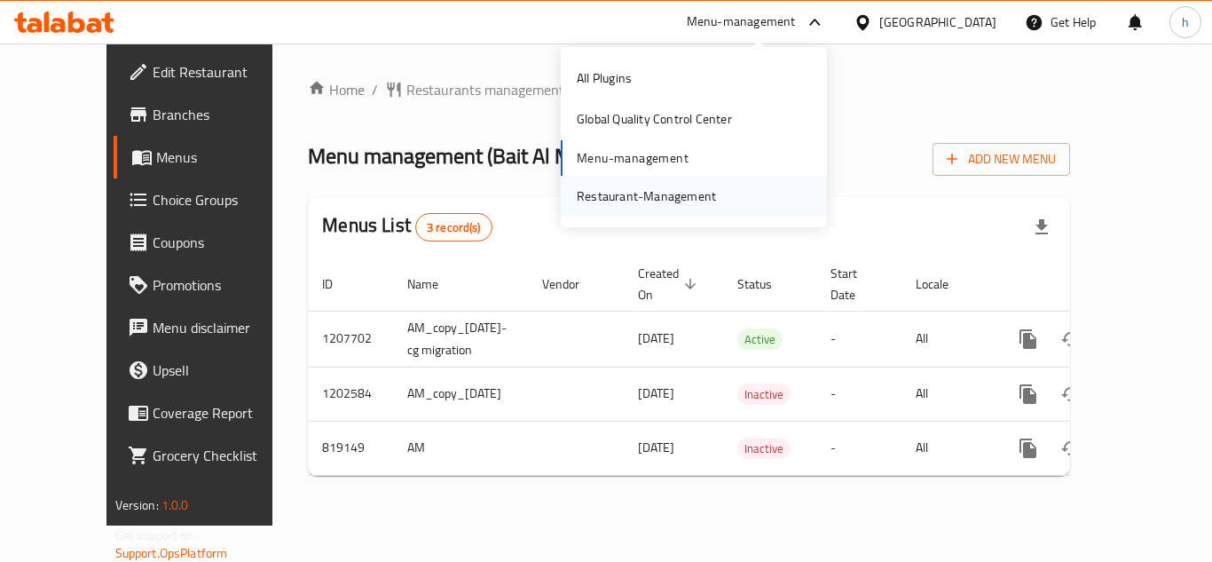
click at [659, 192] on div "Restaurant-Management" at bounding box center [646, 196] width 139 height 20
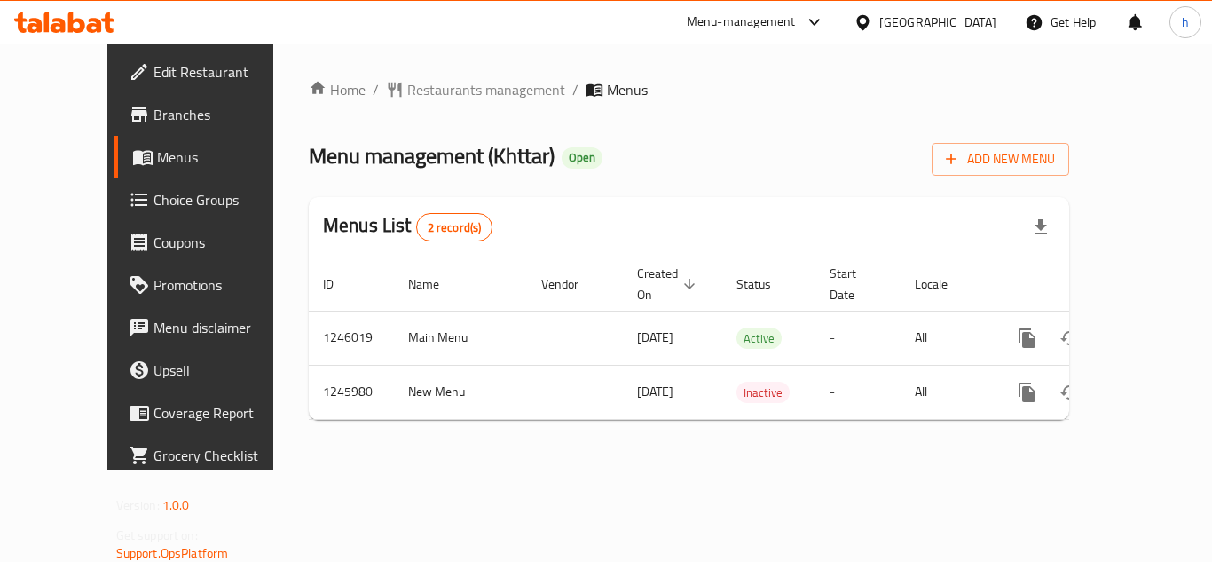
click at [823, 12] on icon at bounding box center [814, 22] width 21 height 21
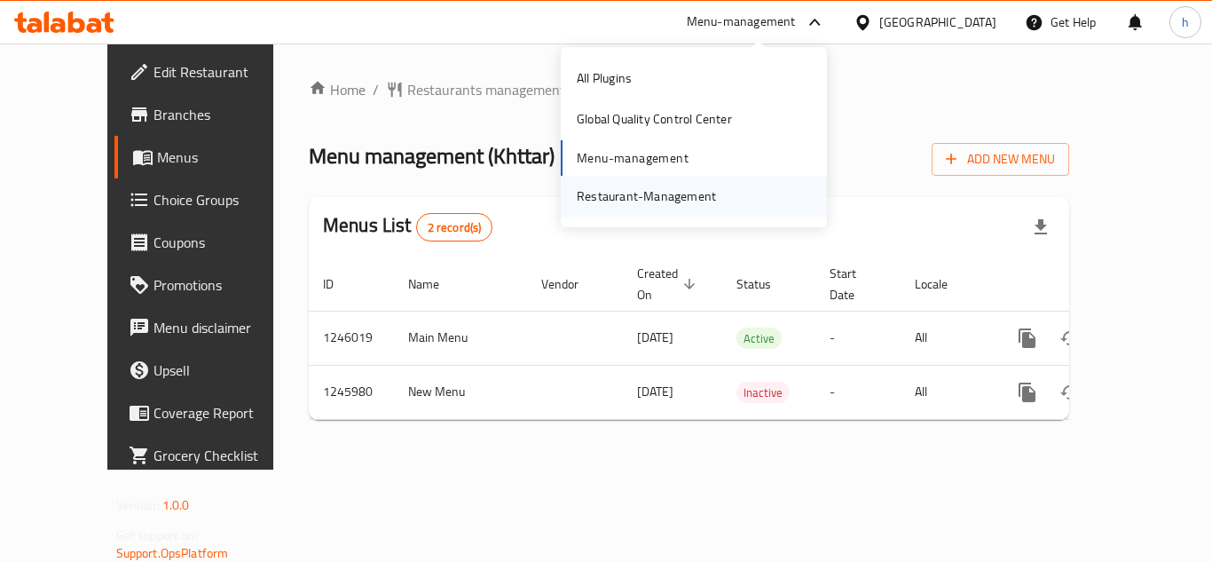
click at [699, 194] on div "Restaurant-Management" at bounding box center [646, 196] width 139 height 20
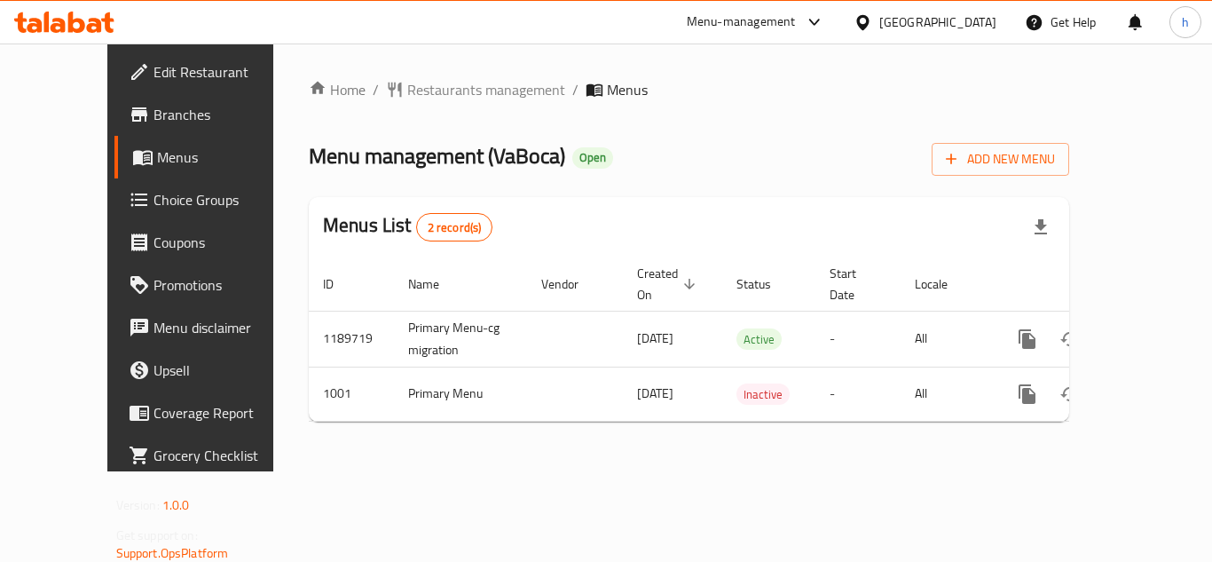
click at [796, 29] on div "Menu-management" at bounding box center [741, 22] width 109 height 21
click at [731, 158] on div "All Plugins Global Quality Control Center Menu-management Restaurant-Management" at bounding box center [772, 137] width 266 height 159
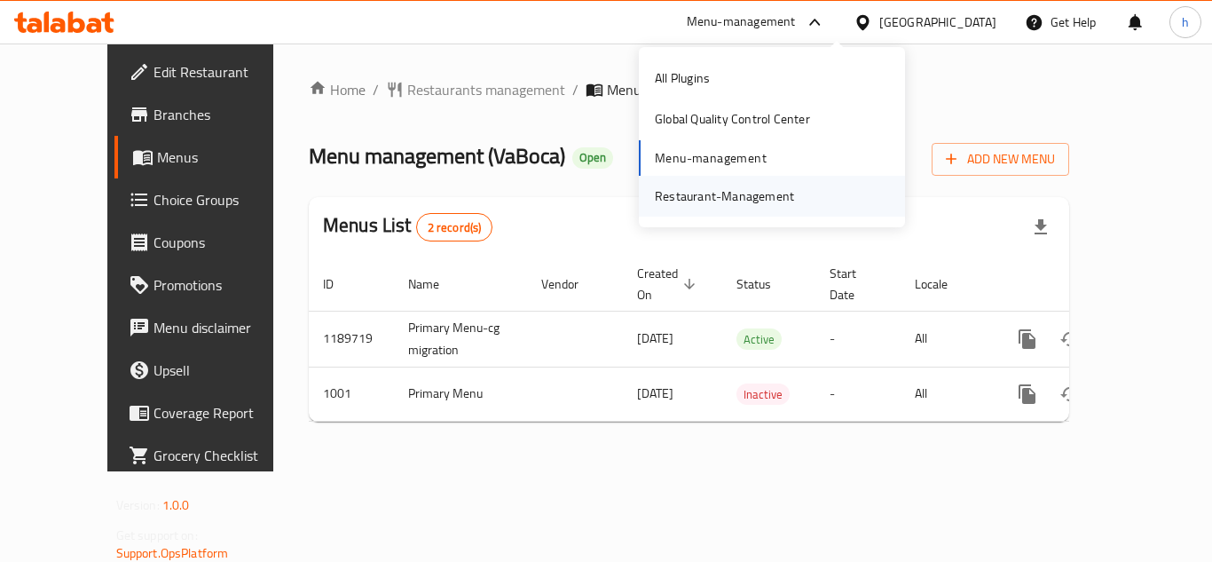
click at [681, 206] on div "Restaurant-Management" at bounding box center [724, 196] width 139 height 20
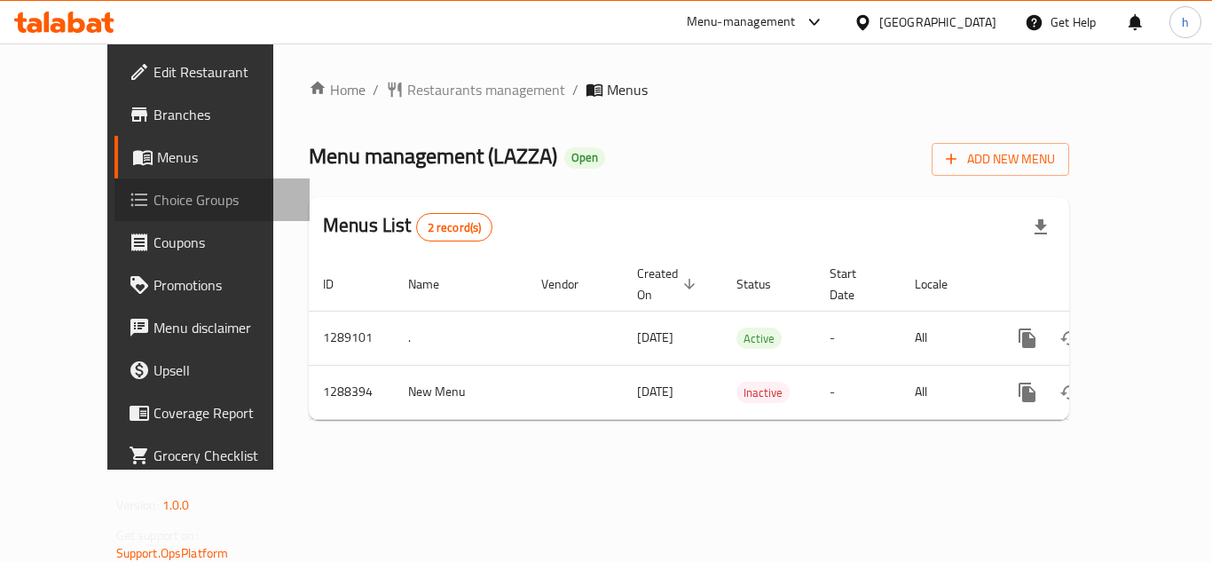
click at [154, 202] on span "Choice Groups" at bounding box center [225, 199] width 142 height 21
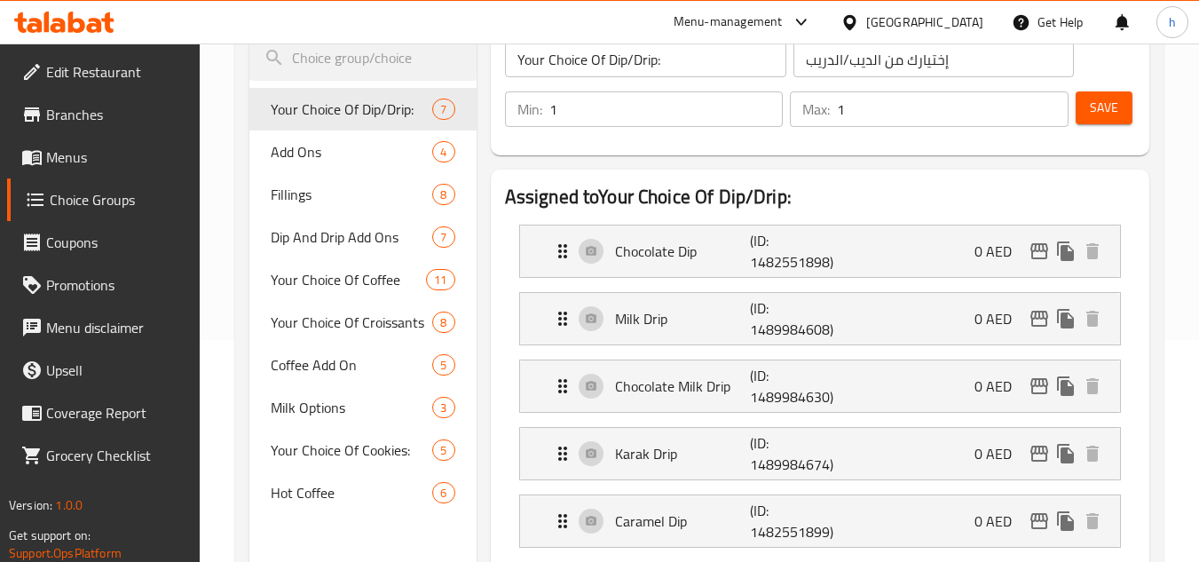
scroll to position [266, 0]
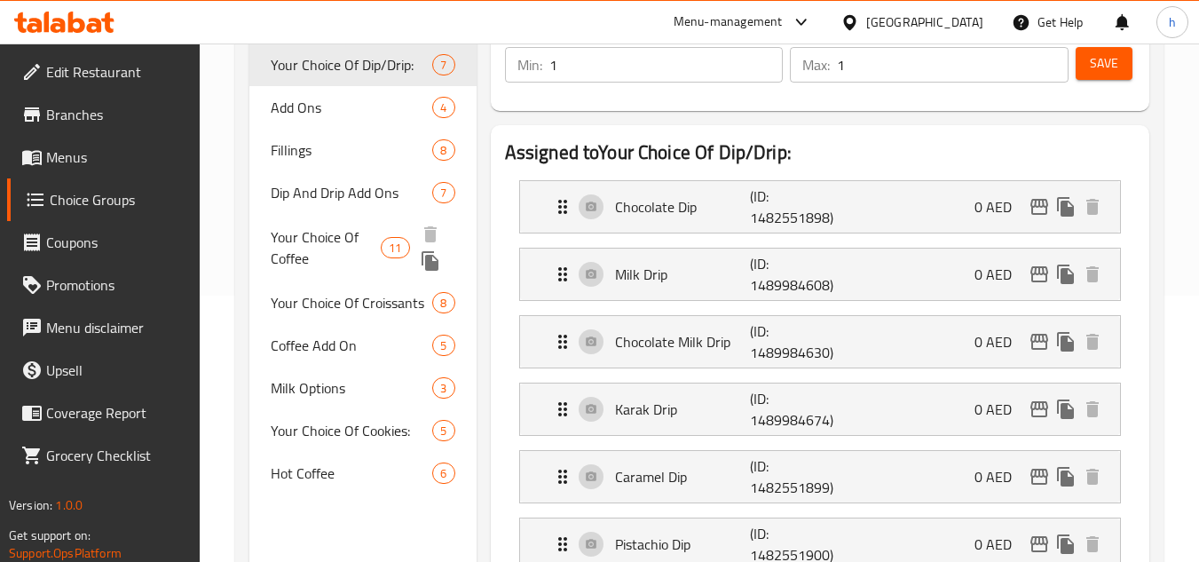
click at [331, 246] on span "Your Choice Of Coffee" at bounding box center [326, 247] width 110 height 43
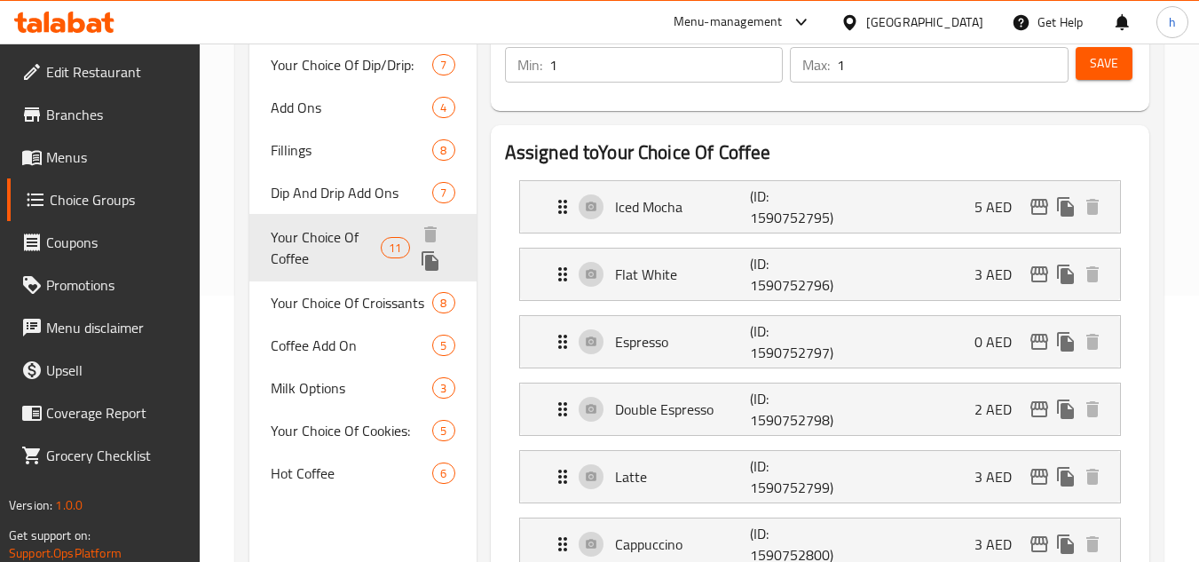
type input "Your Choice Of Coffee"
type input "اختيارك من قهوة"
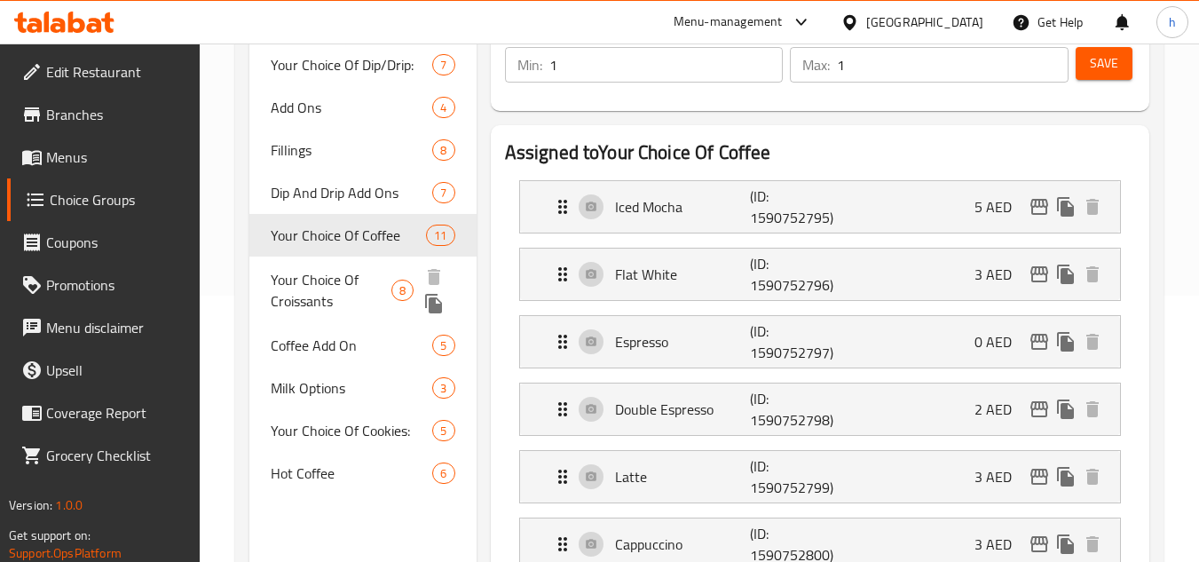
click at [366, 280] on span "Your Choice Of Croissants" at bounding box center [331, 290] width 120 height 43
type input "Your Choice Of Croissants"
type input "اختيارك من كرواسون"
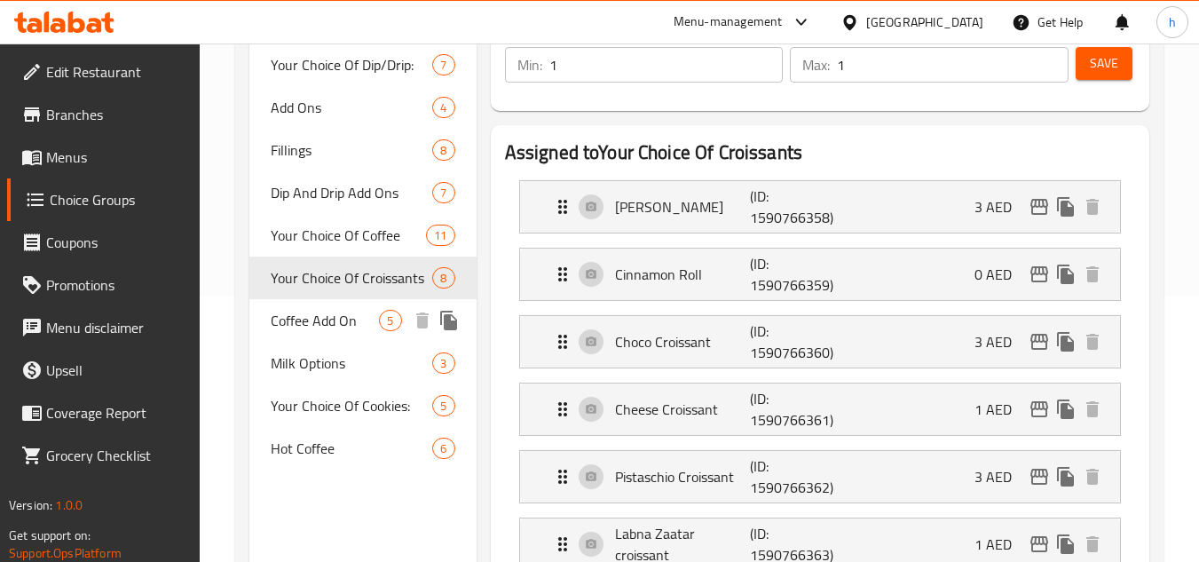
click at [321, 331] on span "Coffee Add On" at bounding box center [325, 320] width 108 height 21
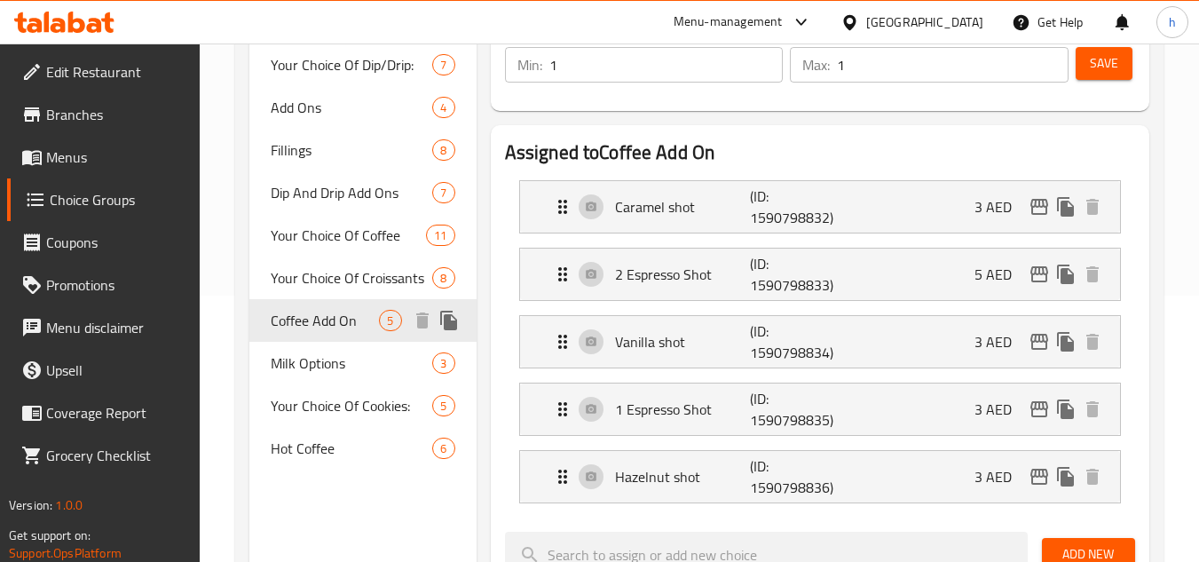
type input "Coffee Add On"
type input "إضافات القهوة"
type input "0"
type input "5"
click at [914, 21] on div "[GEOGRAPHIC_DATA]" at bounding box center [924, 22] width 117 height 20
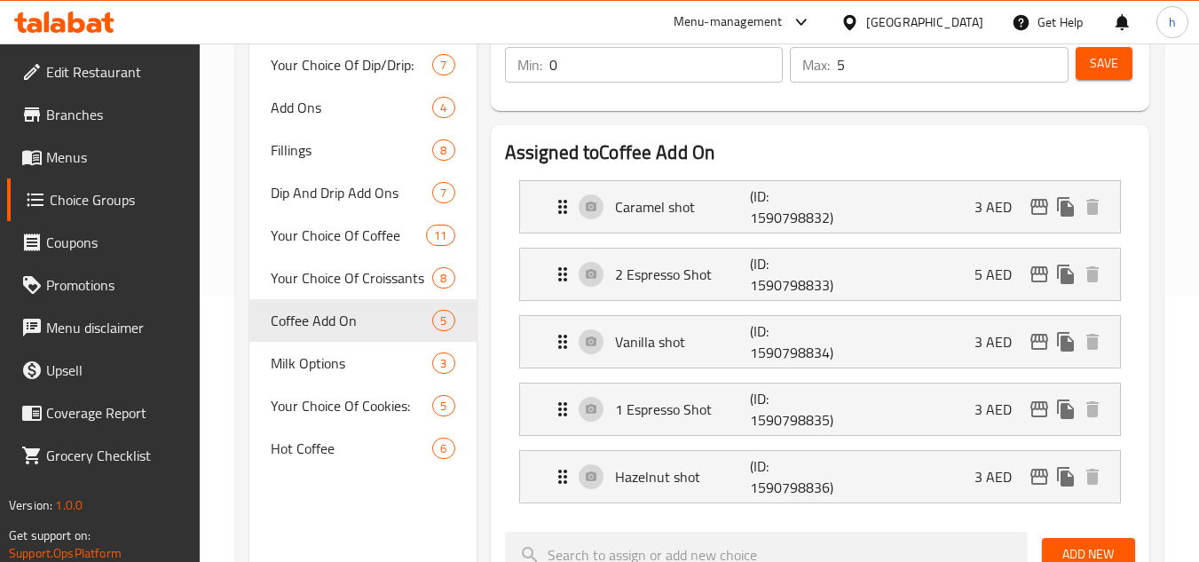
click at [701, 22] on div "Menu-management" at bounding box center [728, 22] width 109 height 21
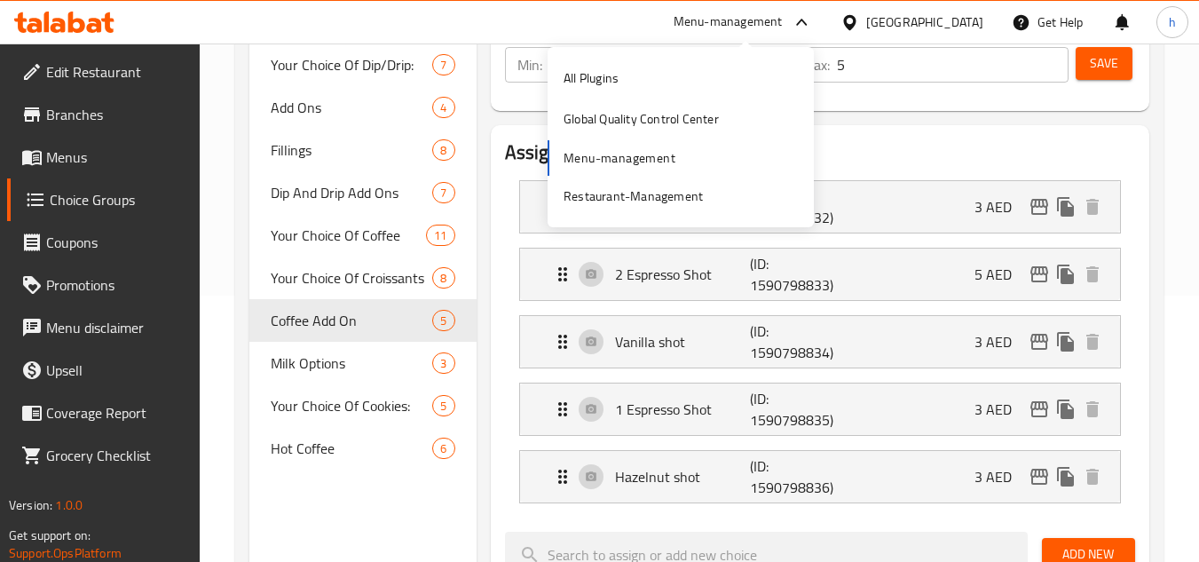
click at [651, 157] on div "All Plugins Global Quality Control Center Menu-management Restaurant-Management" at bounding box center [681, 137] width 266 height 159
click at [646, 190] on div "Restaurant-Management" at bounding box center [633, 196] width 139 height 20
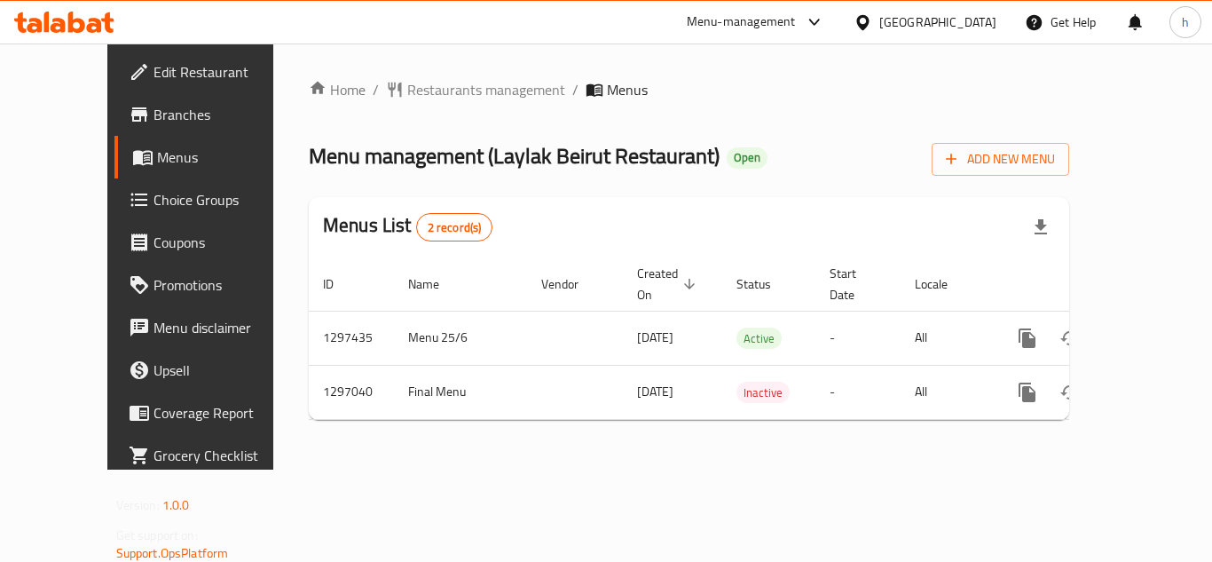
click at [767, 31] on div "Menu-management" at bounding box center [741, 22] width 109 height 21
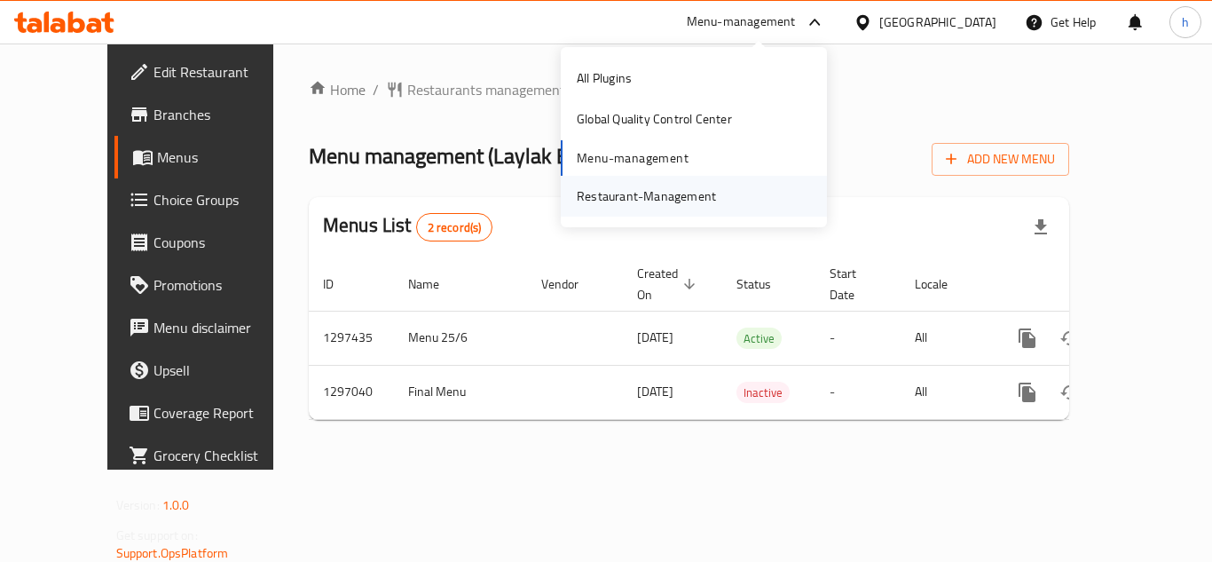
click at [658, 184] on div "Restaurant-Management" at bounding box center [647, 196] width 168 height 41
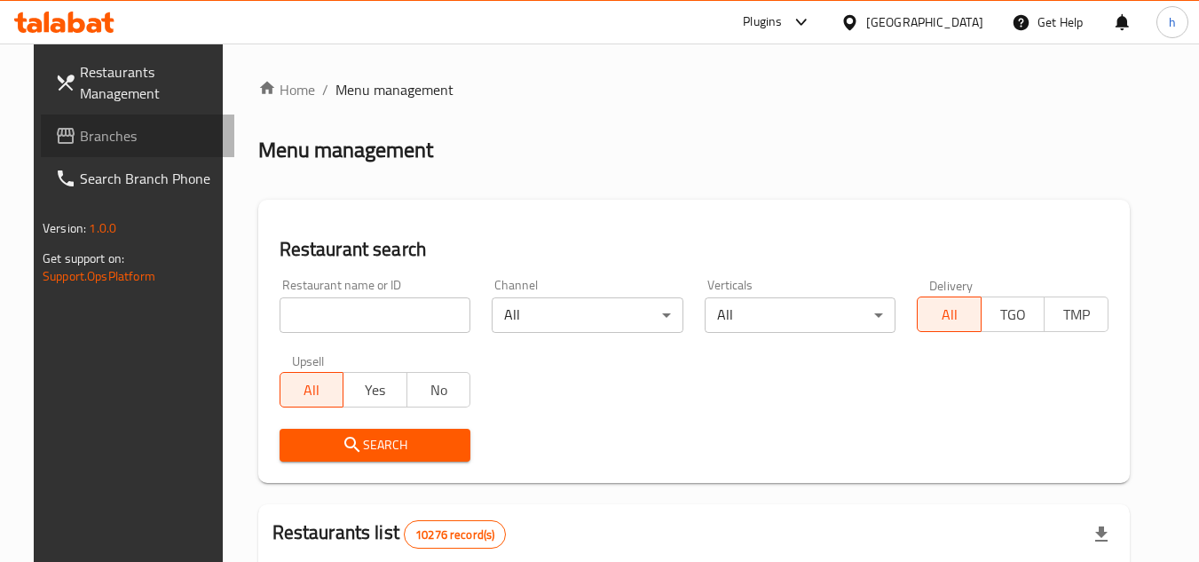
click at [80, 133] on span "Branches" at bounding box center [150, 135] width 140 height 21
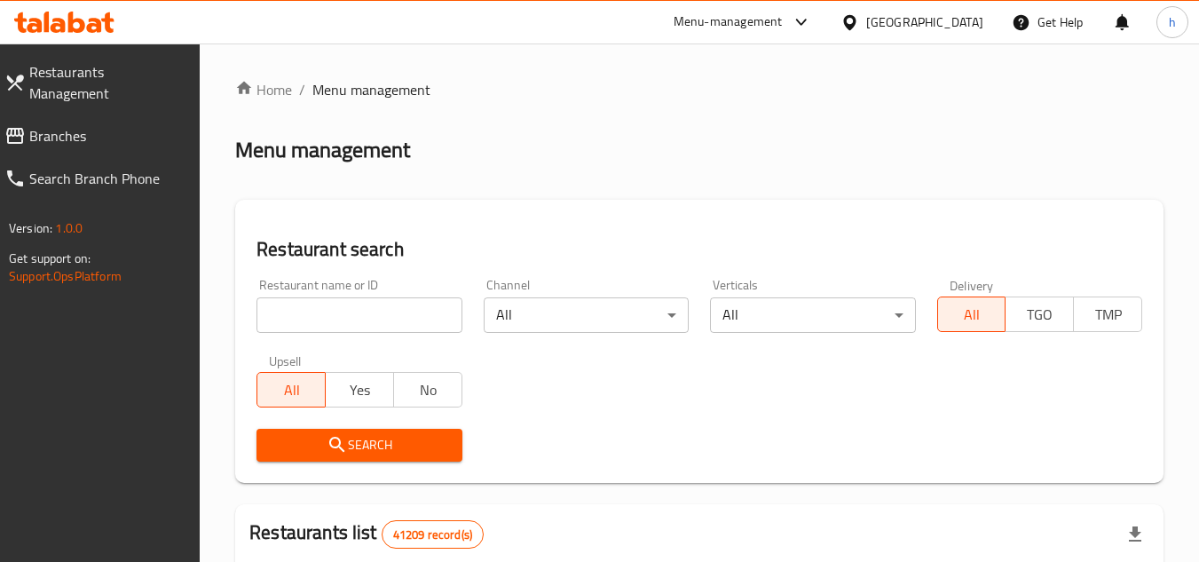
click at [112, 125] on span "Branches" at bounding box center [107, 135] width 157 height 21
click at [102, 157] on link "Search Branch Phone" at bounding box center [95, 178] width 210 height 43
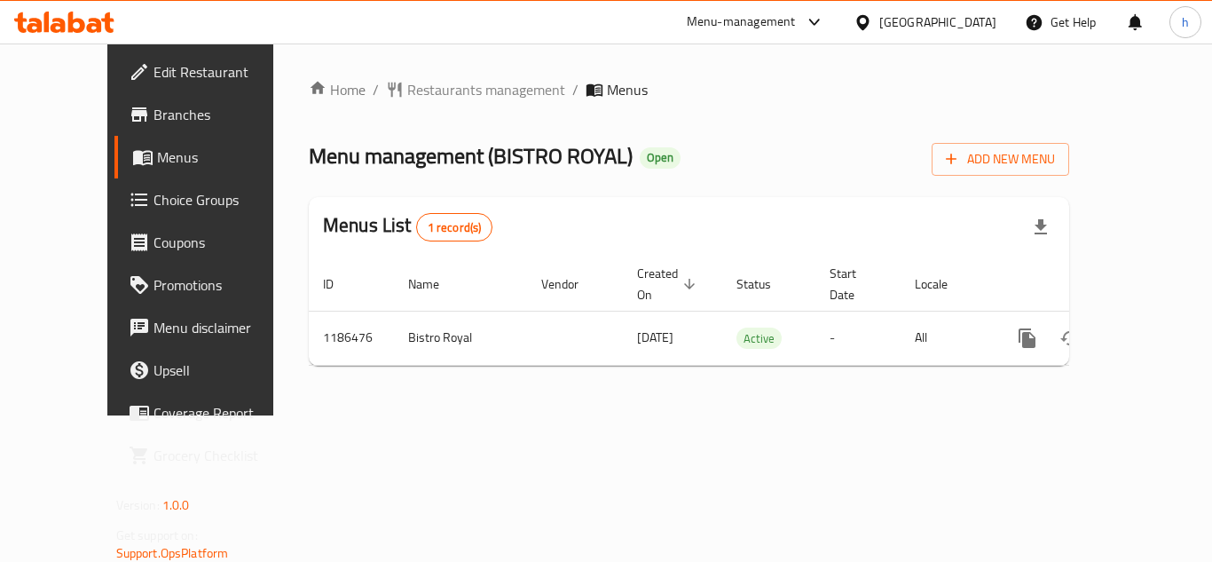
click at [738, 25] on div "Menu-management" at bounding box center [741, 22] width 109 height 21
click at [670, 163] on div "All Plugins Global Quality Control Center Menu-management Restaurant-Management" at bounding box center [694, 137] width 266 height 159
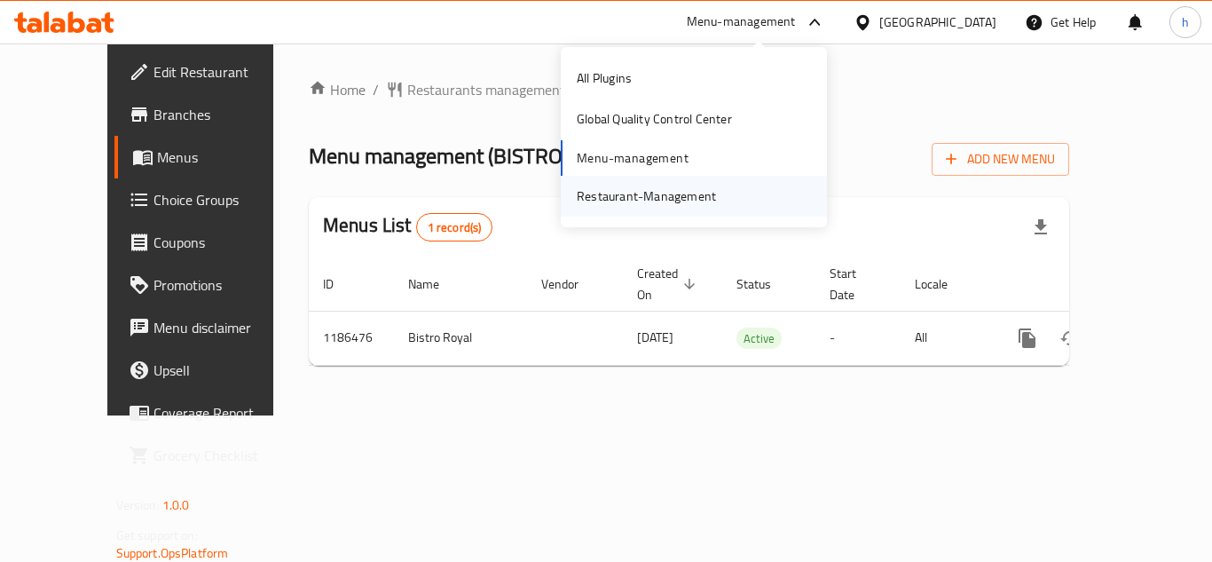
click at [665, 197] on div "Restaurant-Management" at bounding box center [646, 196] width 139 height 20
